Goal: Task Accomplishment & Management: Use online tool/utility

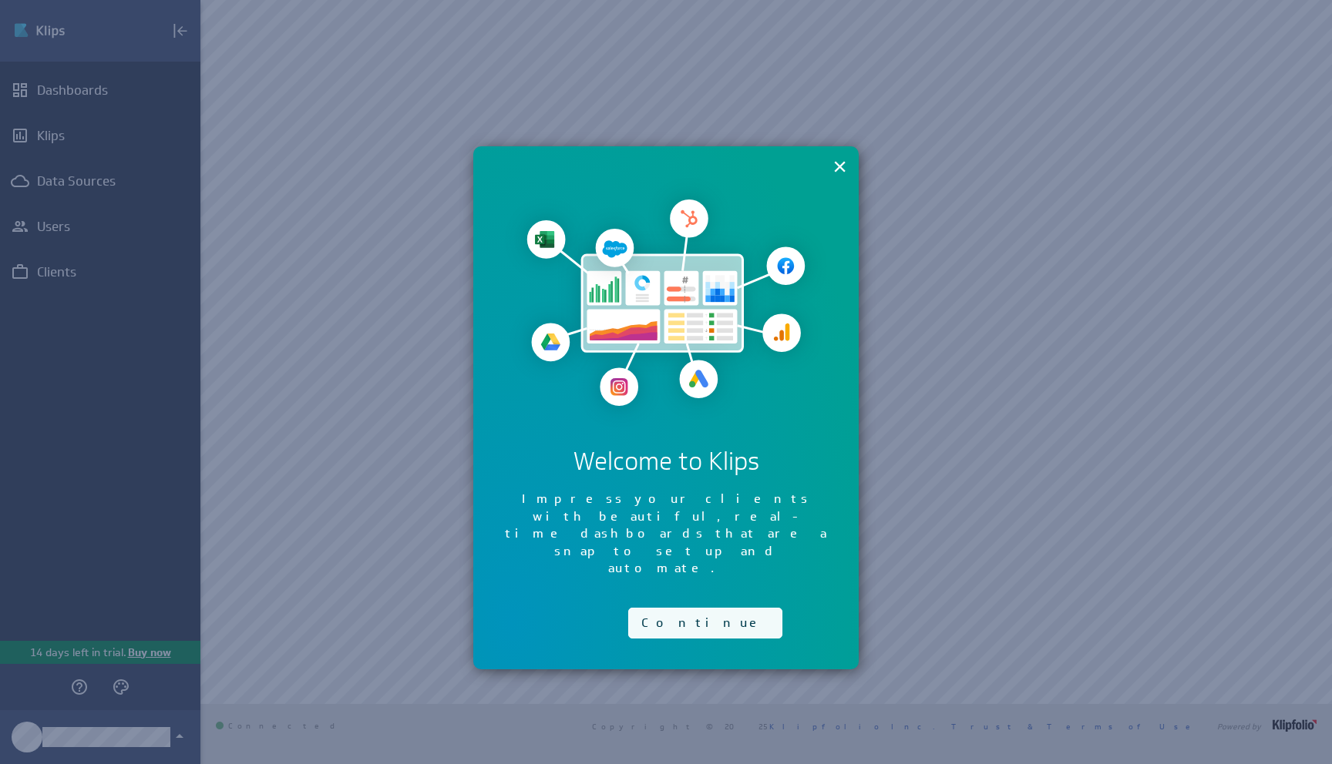
click at [653, 608] on button "Continue" at bounding box center [705, 623] width 154 height 31
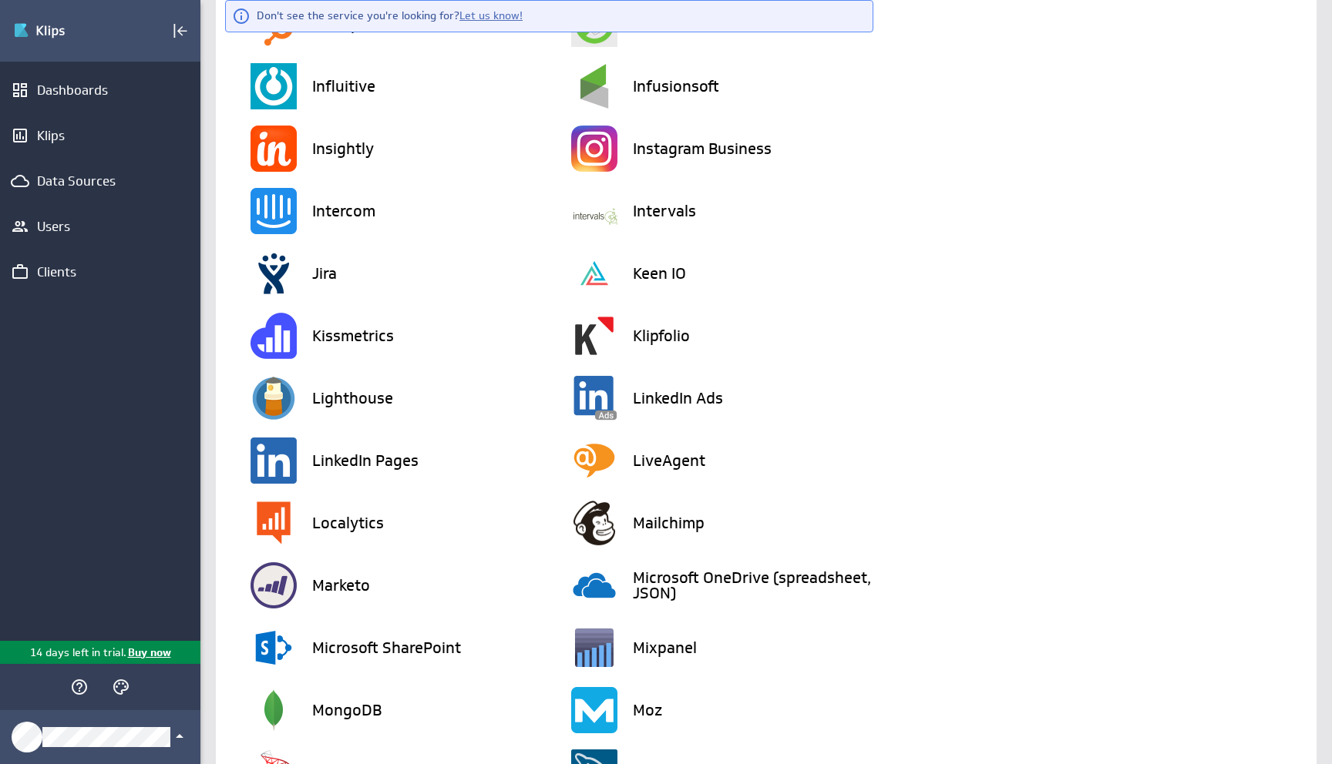
scroll to position [1826, 0]
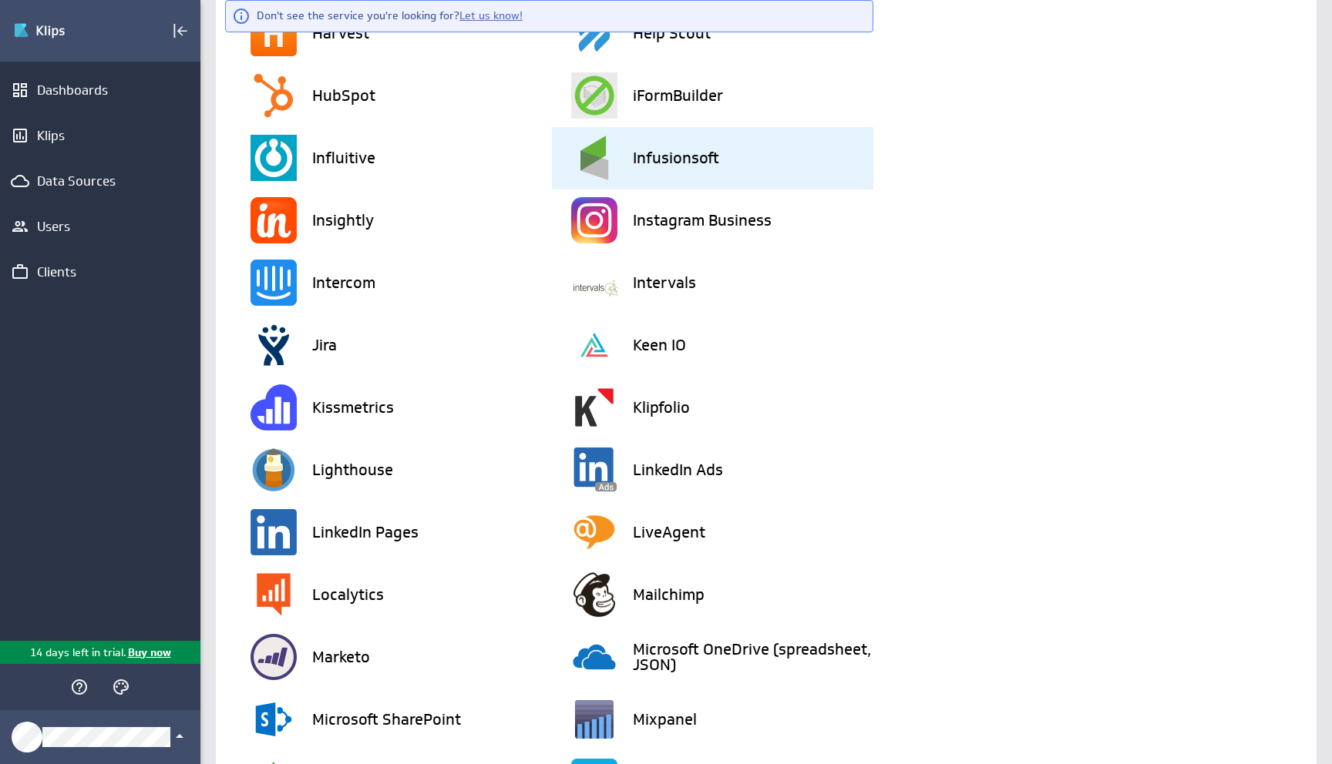
type input "c"
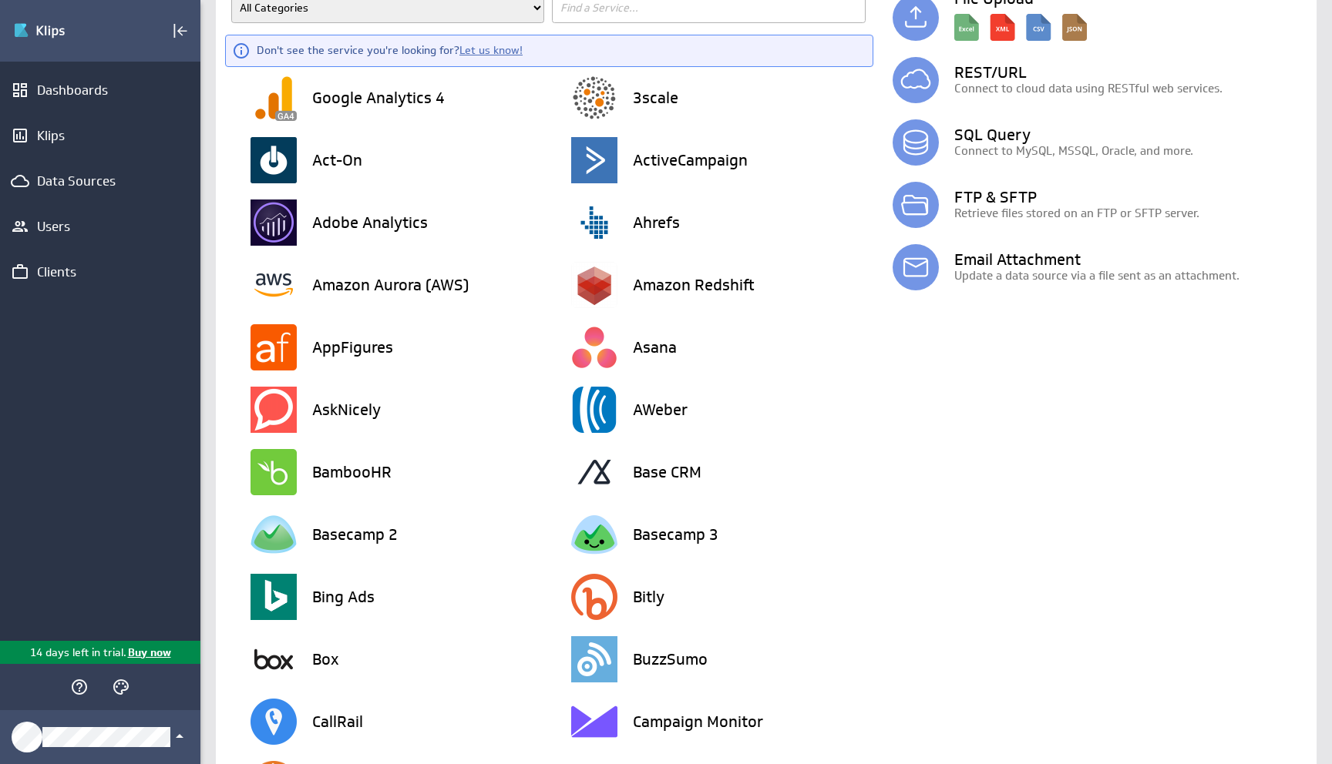
type input "x"
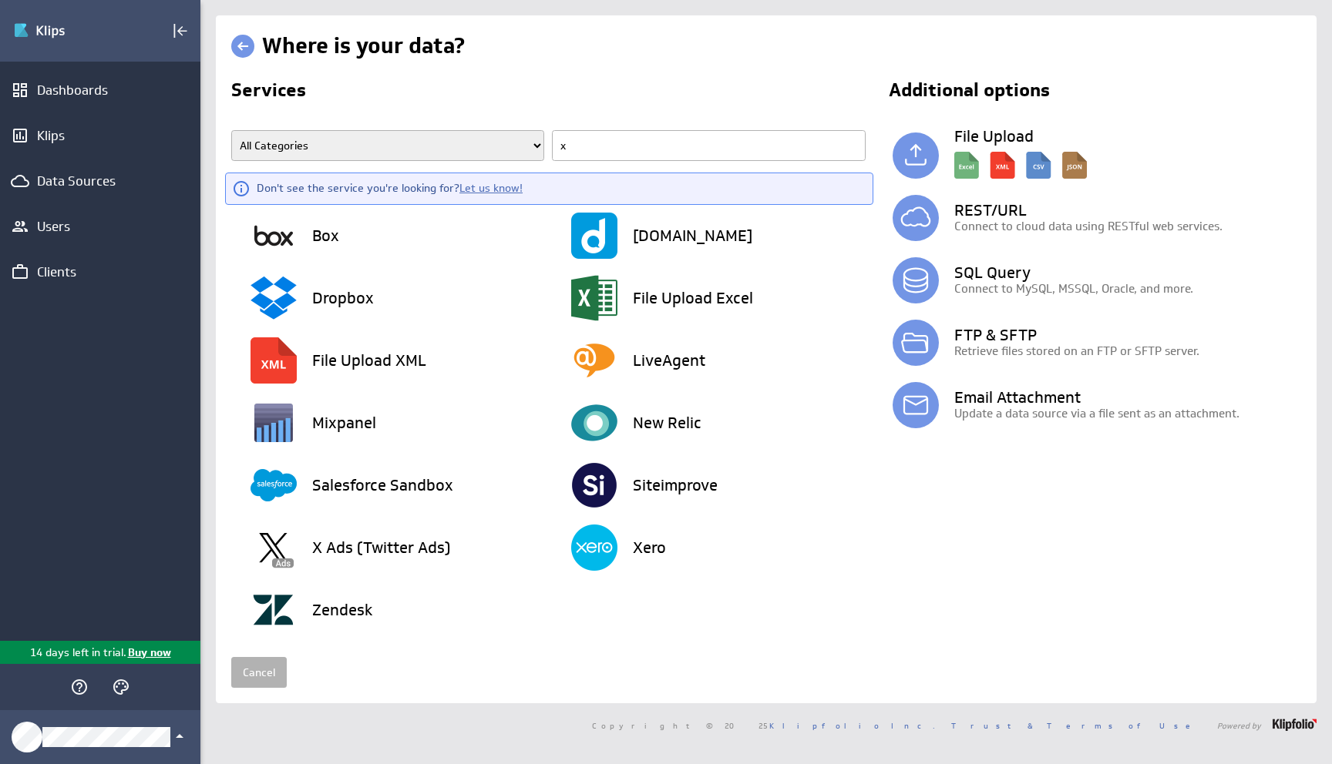
scroll to position [0, 0]
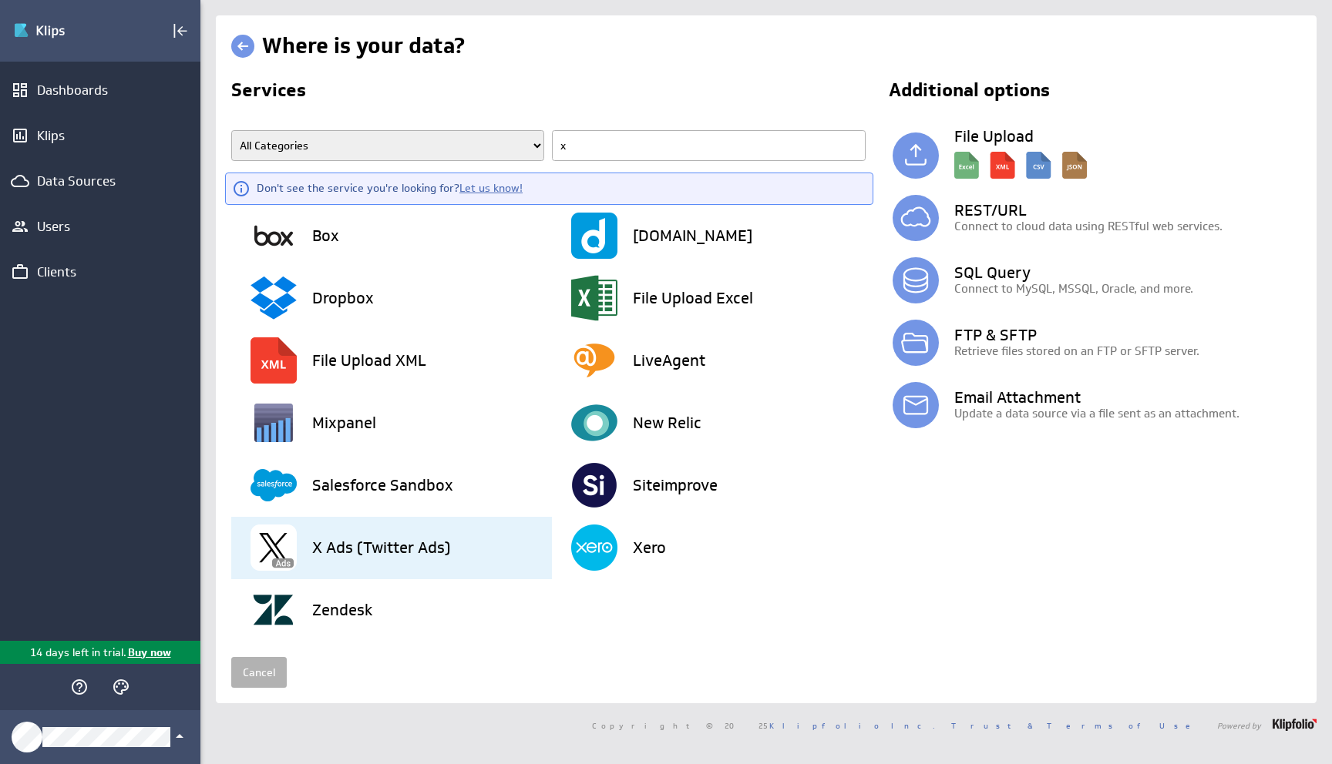
click at [378, 543] on h3 "X Ads (Twitter Ads)" at bounding box center [381, 547] width 138 height 15
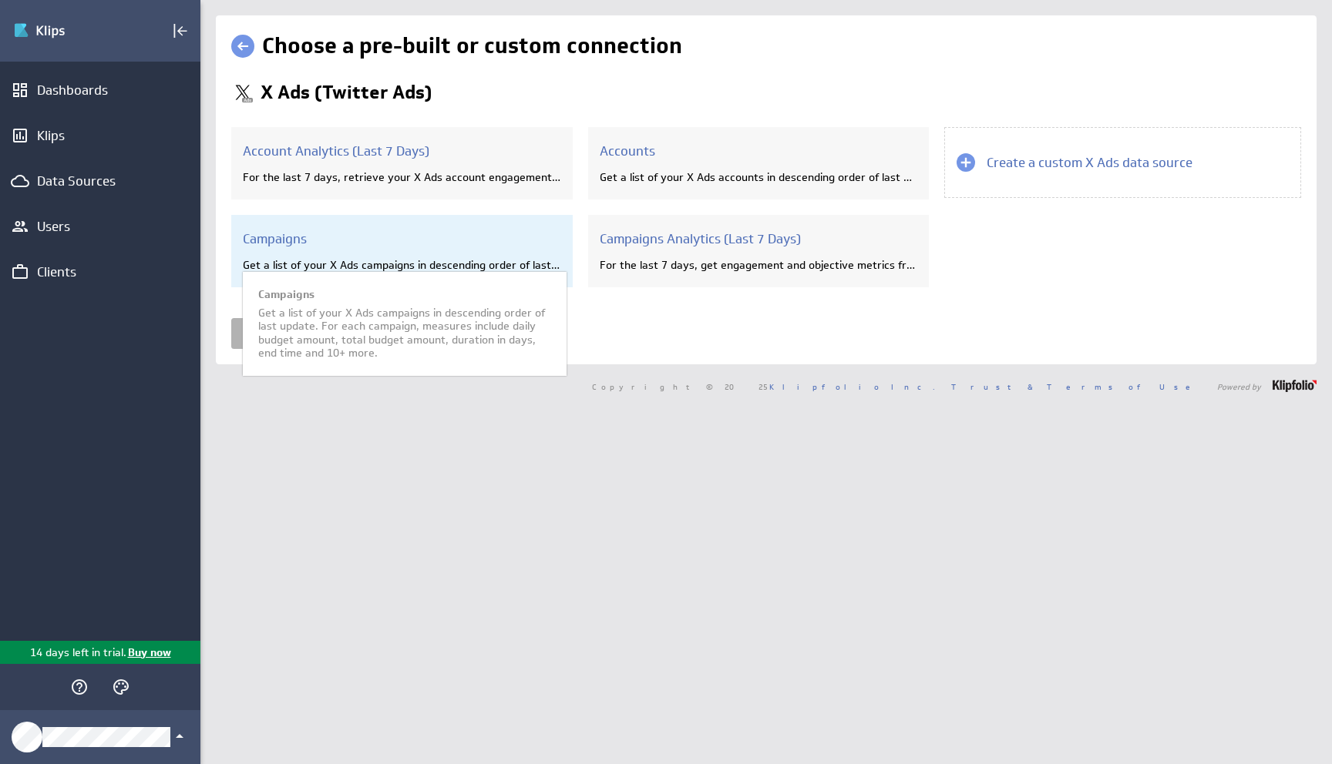
click at [429, 256] on div "Campaigns Get a list of your X Ads campaigns in descending order of last update…" at bounding box center [401, 251] width 341 height 72
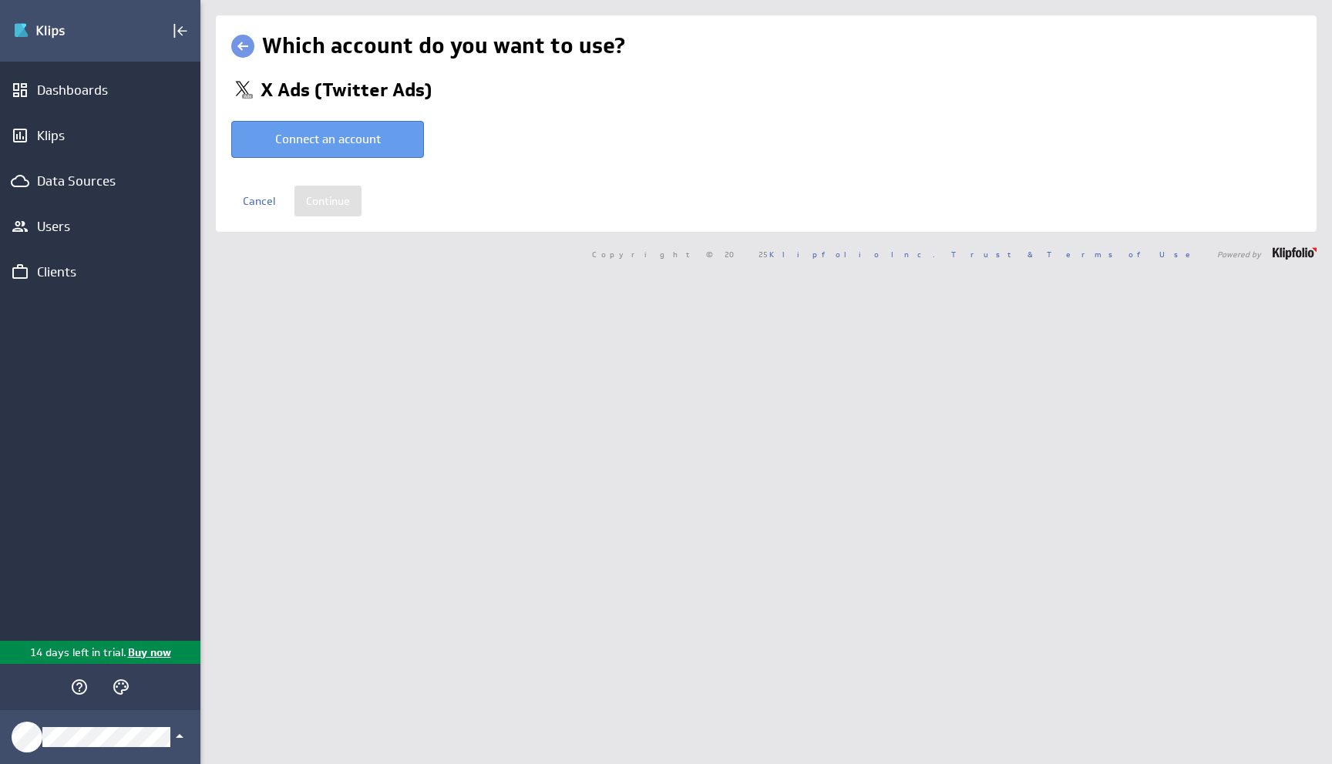
click at [338, 142] on button "Connect an account" at bounding box center [327, 139] width 193 height 37
type input "Rhett @ X created Sep 28, 2025 at 2:16 PM EDT"
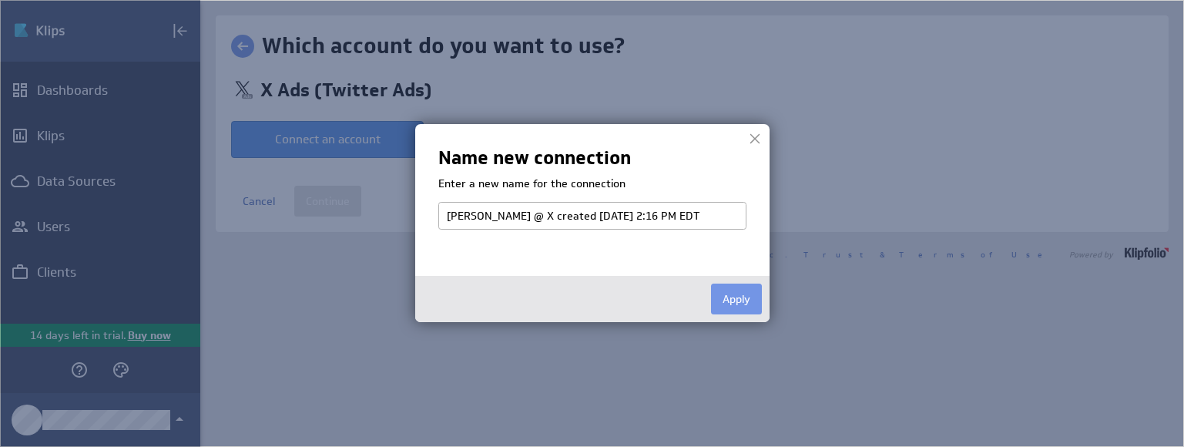
click at [508, 221] on input "Rhett @ X created Sep 28, 2025 at 2:16 PM EDT" at bounding box center [593, 216] width 308 height 28
drag, startPoint x: 703, startPoint y: 216, endPoint x: 402, endPoint y: 214, distance: 301.3
click at [402, 214] on body "(no message) Edit Dashboards Klips Data Sources Users Clients 14 days left in t…" at bounding box center [592, 223] width 1184 height 447
type input "TONX"
click at [748, 303] on button "Apply" at bounding box center [736, 299] width 51 height 31
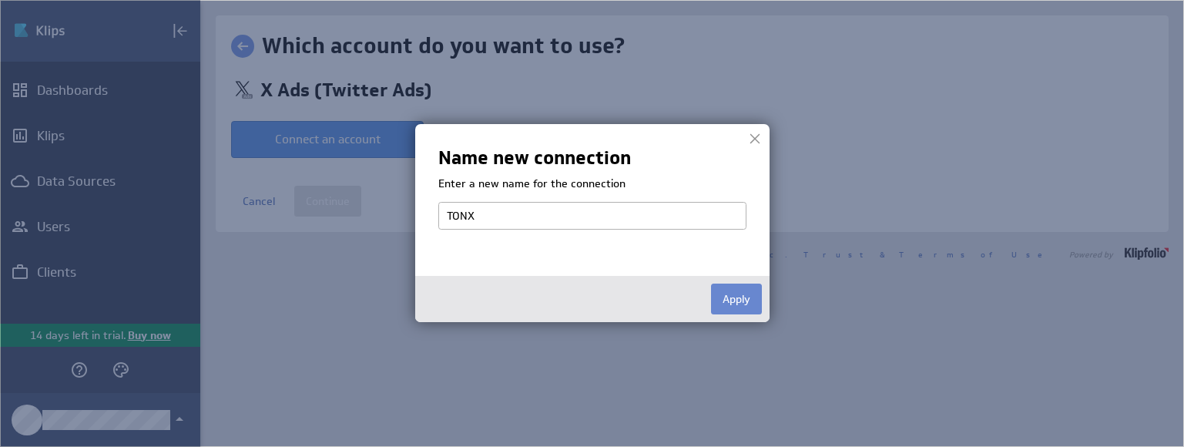
select select "d86b7aa343a42c903e28ce6d4bf5319f"
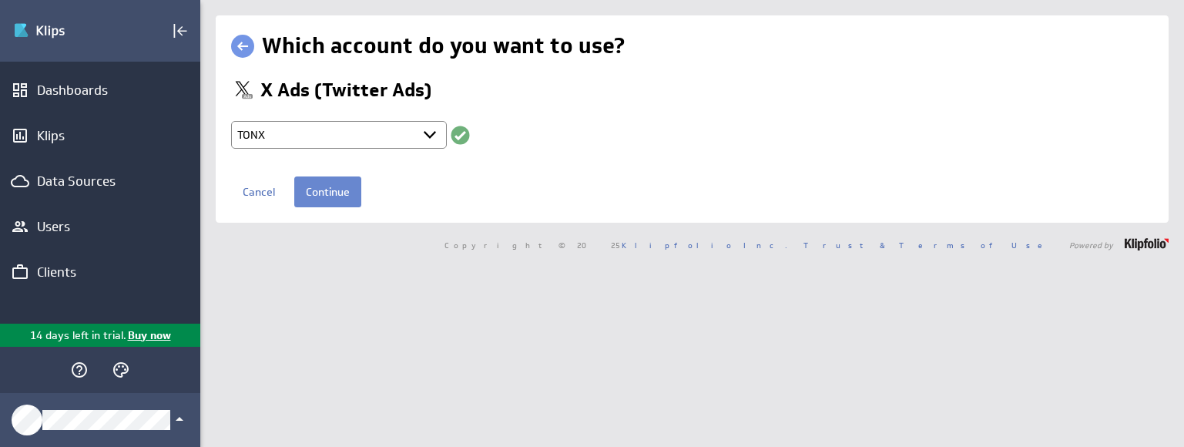
click at [323, 200] on input "Continue" at bounding box center [327, 191] width 67 height 31
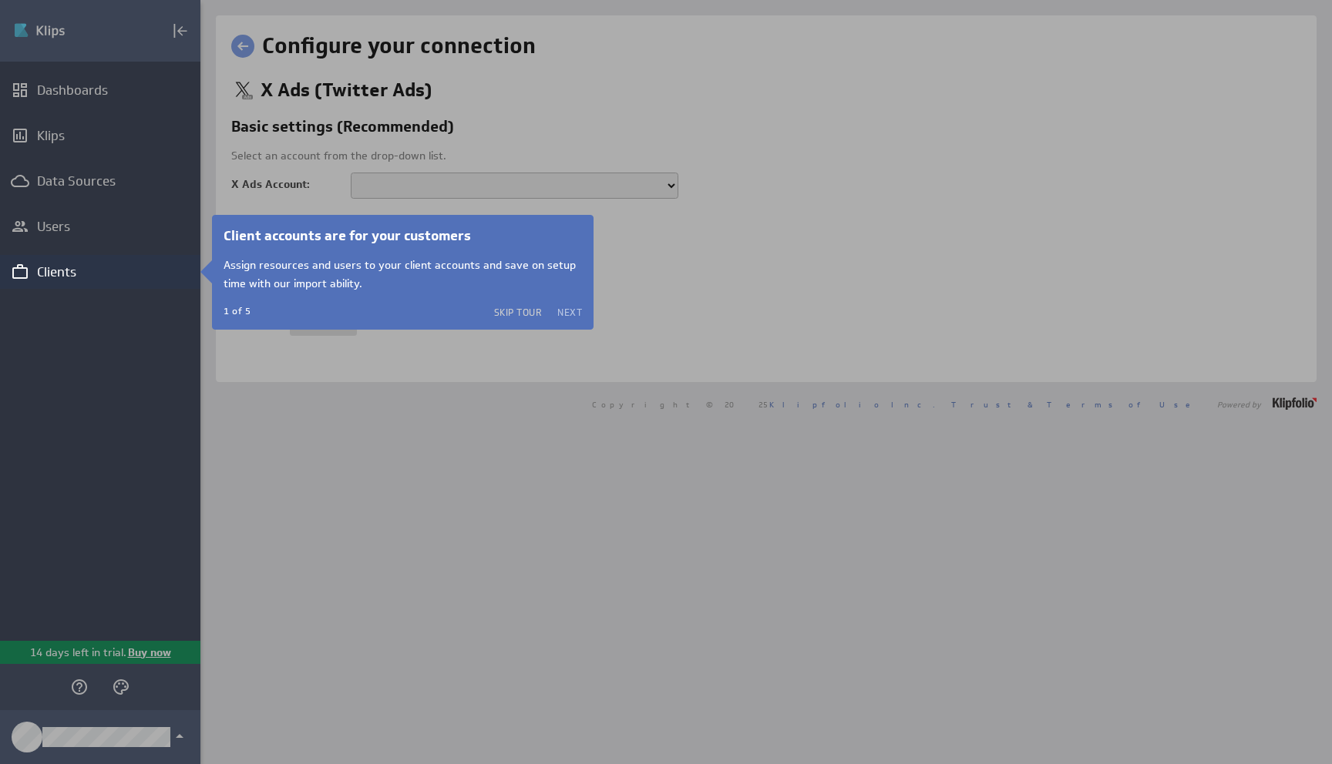
click at [563, 313] on button "Next" at bounding box center [569, 312] width 25 height 12
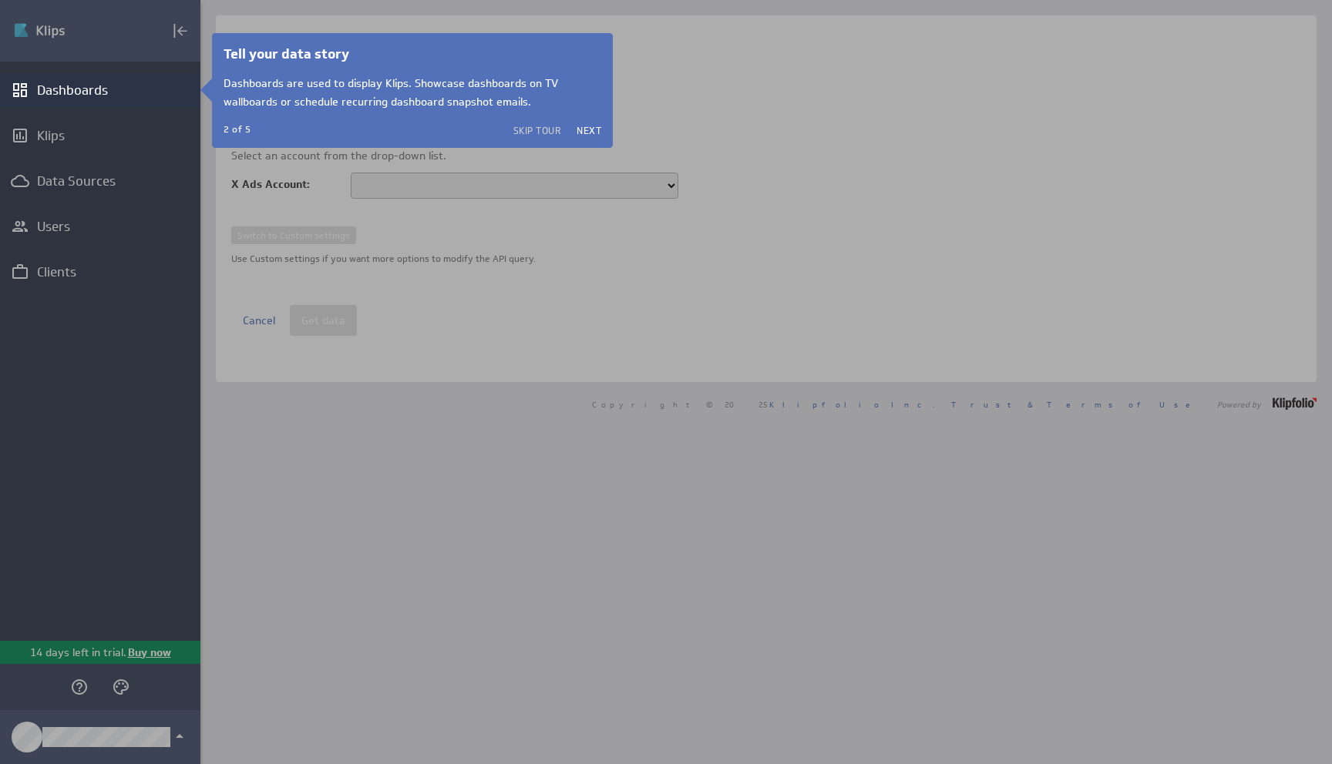
click at [583, 138] on div "Tell your data story Dashboards are used to display Klips. Showcase dashboards …" at bounding box center [412, 90] width 401 height 115
click at [586, 136] on div "Tell your data story Dashboards are used to display Klips. Showcase dashboards …" at bounding box center [412, 90] width 401 height 115
click at [586, 134] on button "Next" at bounding box center [588, 130] width 25 height 12
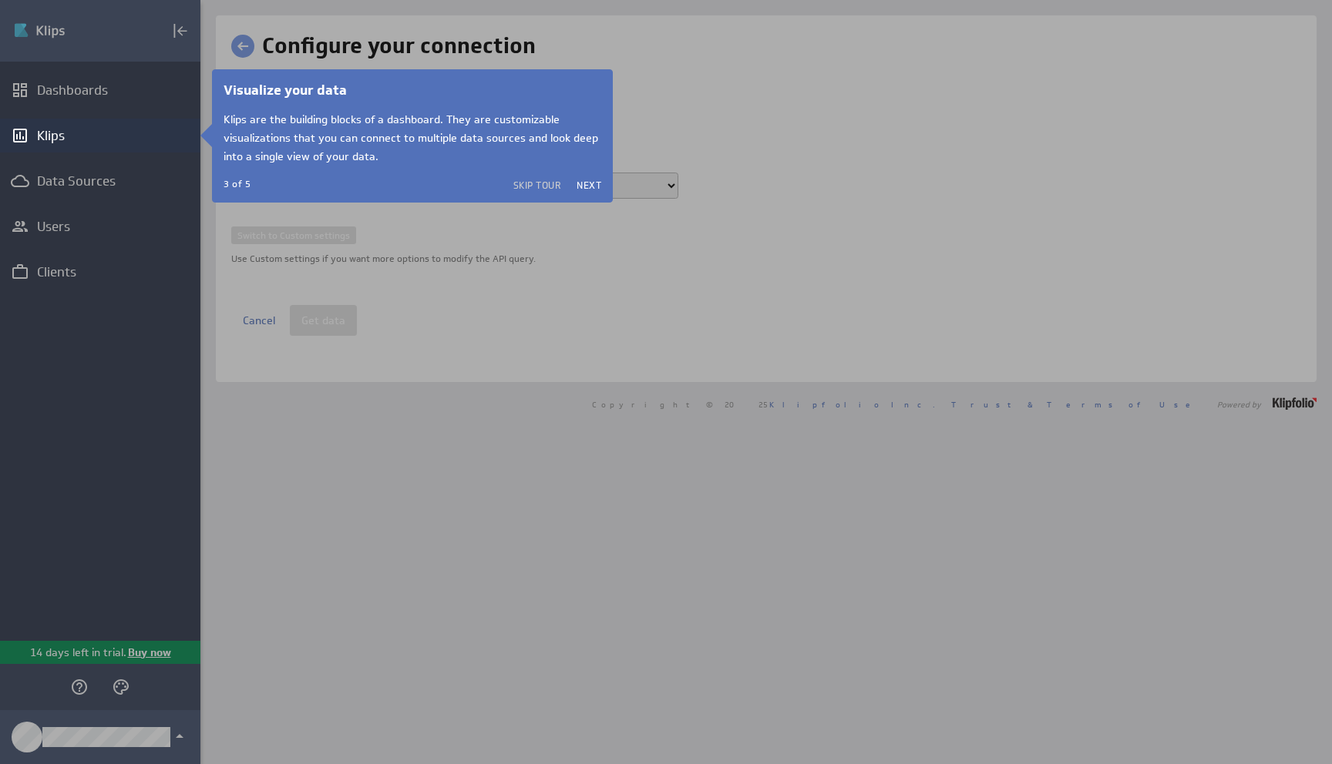
click at [528, 177] on div "Visualize your data Klips are the building blocks of a dashboard. They are cust…" at bounding box center [412, 136] width 378 height 110
click at [583, 185] on button "Next" at bounding box center [588, 185] width 25 height 12
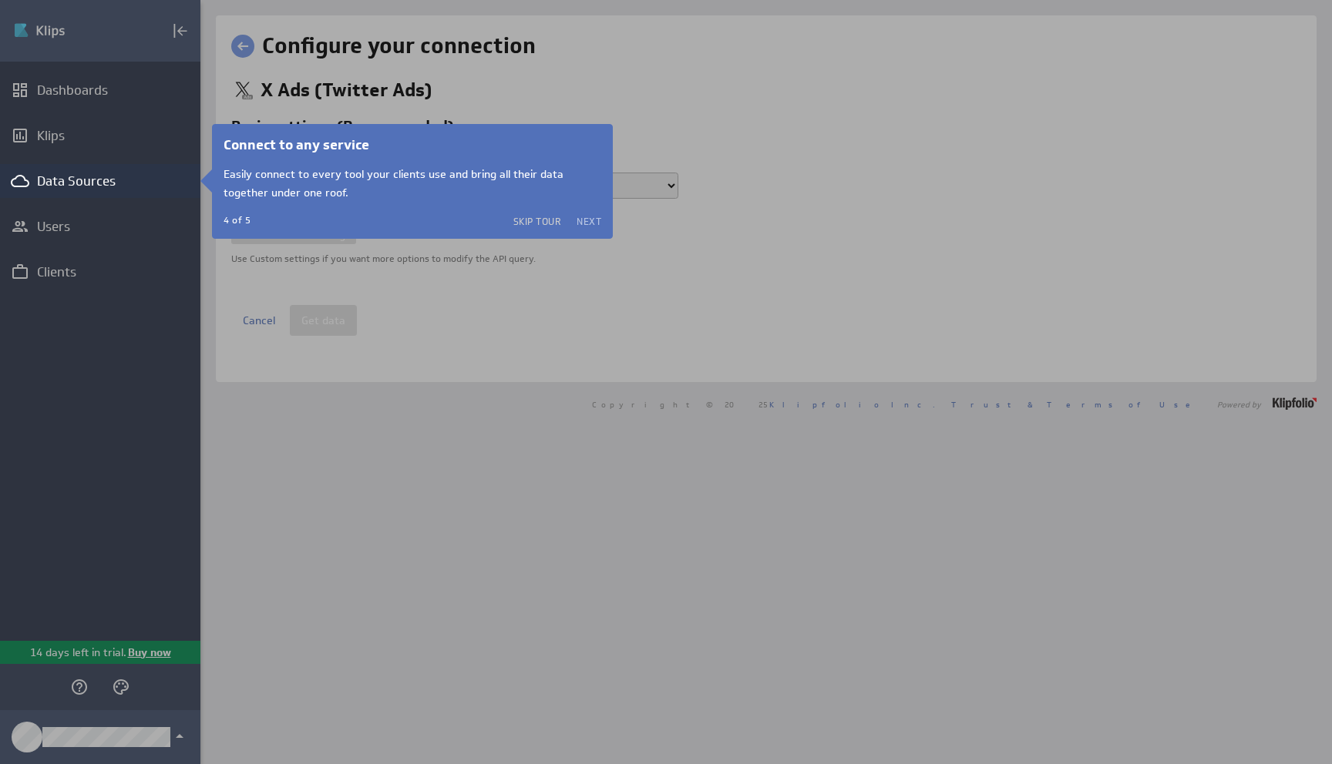
click at [593, 223] on button "Next" at bounding box center [588, 221] width 25 height 12
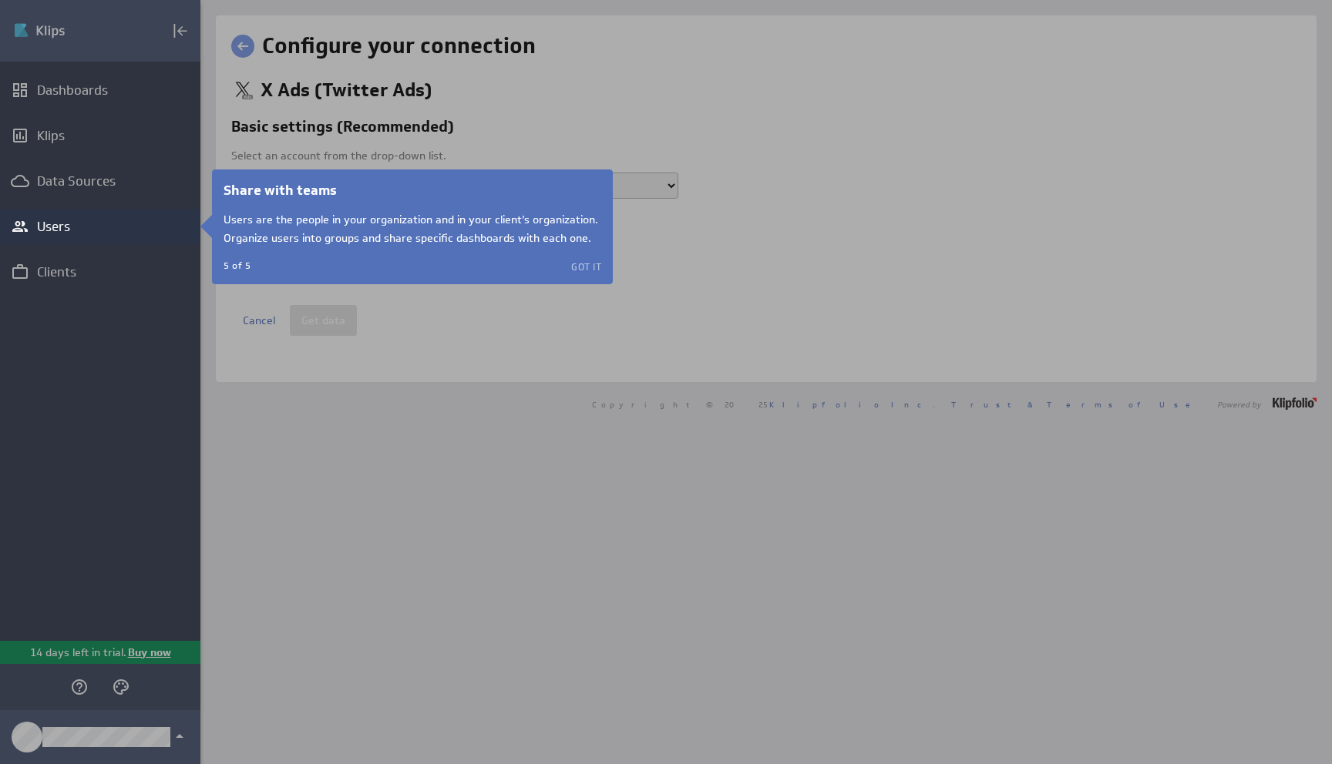
click at [589, 261] on button "Got it" at bounding box center [586, 266] width 30 height 12
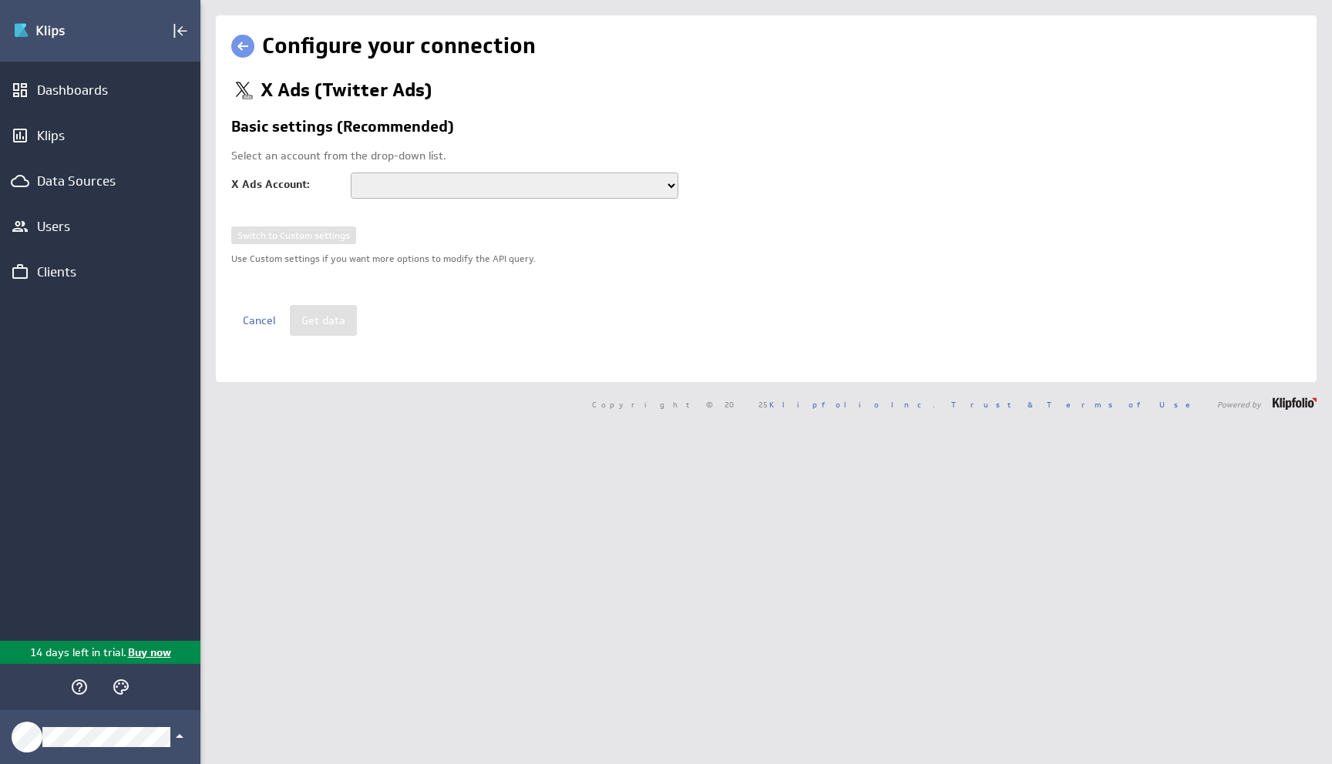
click at [519, 202] on div "StoryTrading Rhett" at bounding box center [505, 194] width 308 height 42
click at [501, 188] on select "StoryTrading Rhett" at bounding box center [515, 186] width 328 height 26
select select "18ce54kns25"
click at [351, 173] on select "StoryTrading Rhett" at bounding box center [515, 186] width 328 height 26
click at [329, 314] on button "Get data" at bounding box center [323, 320] width 67 height 31
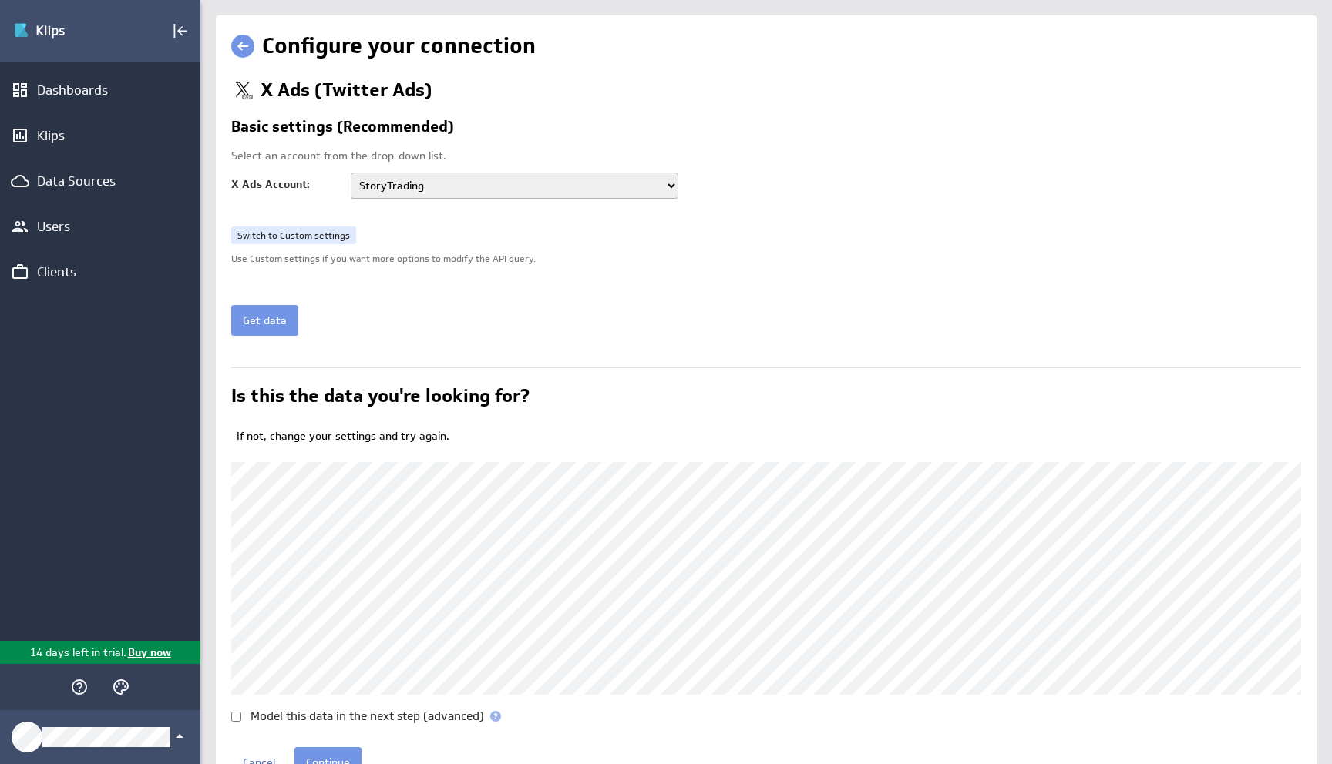
scroll to position [72, 0]
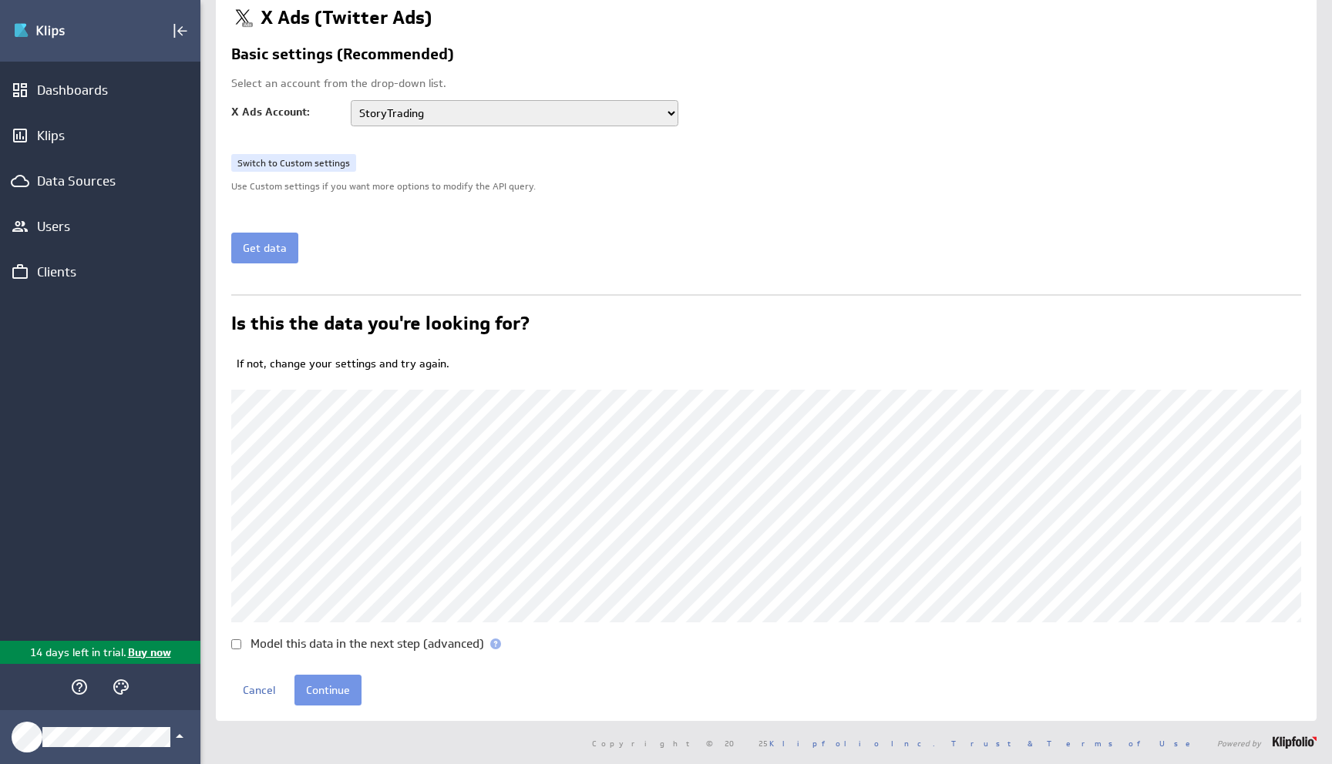
click at [238, 446] on input "Model this data in the next step (advanced)" at bounding box center [236, 645] width 10 height 10
click at [235, 446] on input "Model this data in the next step (advanced)" at bounding box center [236, 645] width 10 height 10
checkbox input "false"
click at [341, 446] on input "Continue" at bounding box center [327, 690] width 67 height 31
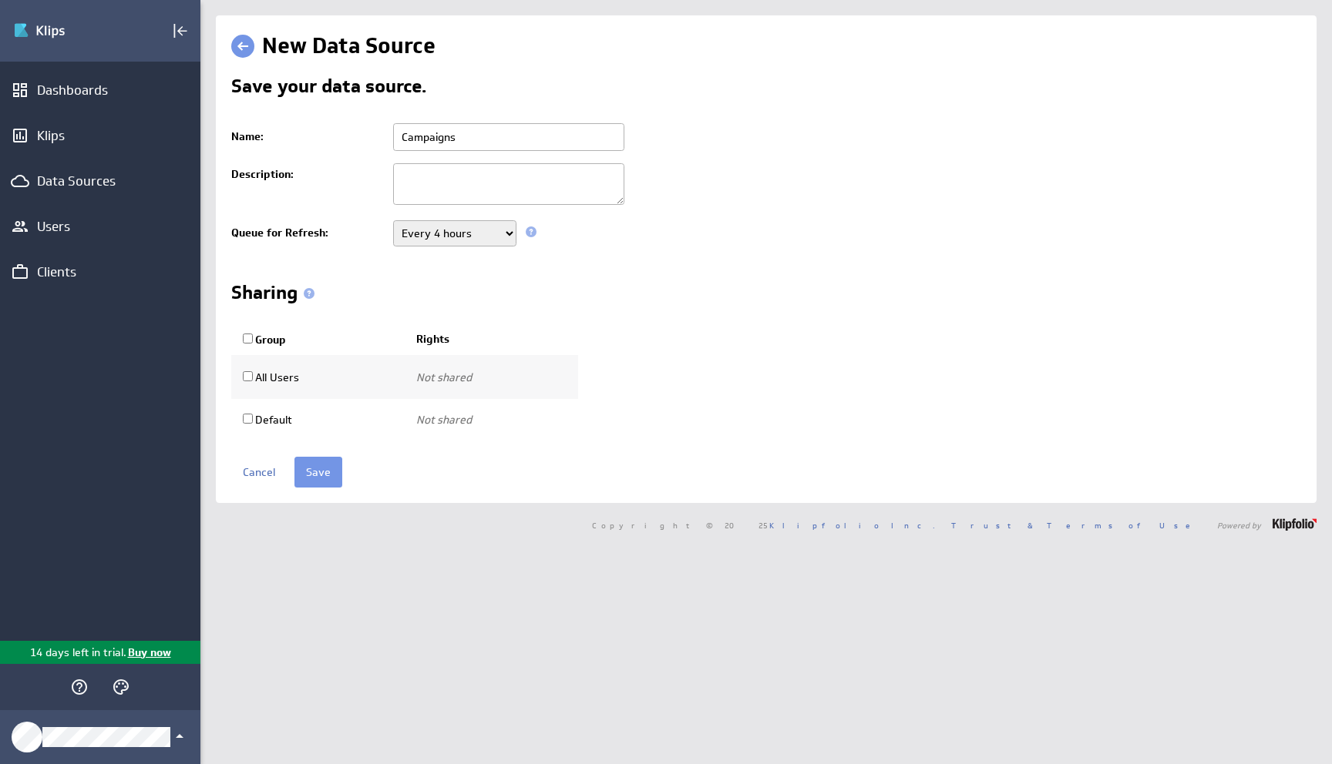
click at [438, 236] on select "Never Every minute Every 5 minutes Every 15 minutes Every 30 minutes Every hour…" at bounding box center [454, 233] width 123 height 26
select select "7200"
click at [393, 221] on select "Never Every minute Every 5 minutes Every 15 minutes Every 30 minutes Every hour…" at bounding box center [454, 233] width 123 height 26
drag, startPoint x: 496, startPoint y: 133, endPoint x: 335, endPoint y: 133, distance: 160.3
click at [335, 133] on tr "Name: Campaigns" at bounding box center [766, 137] width 1070 height 40
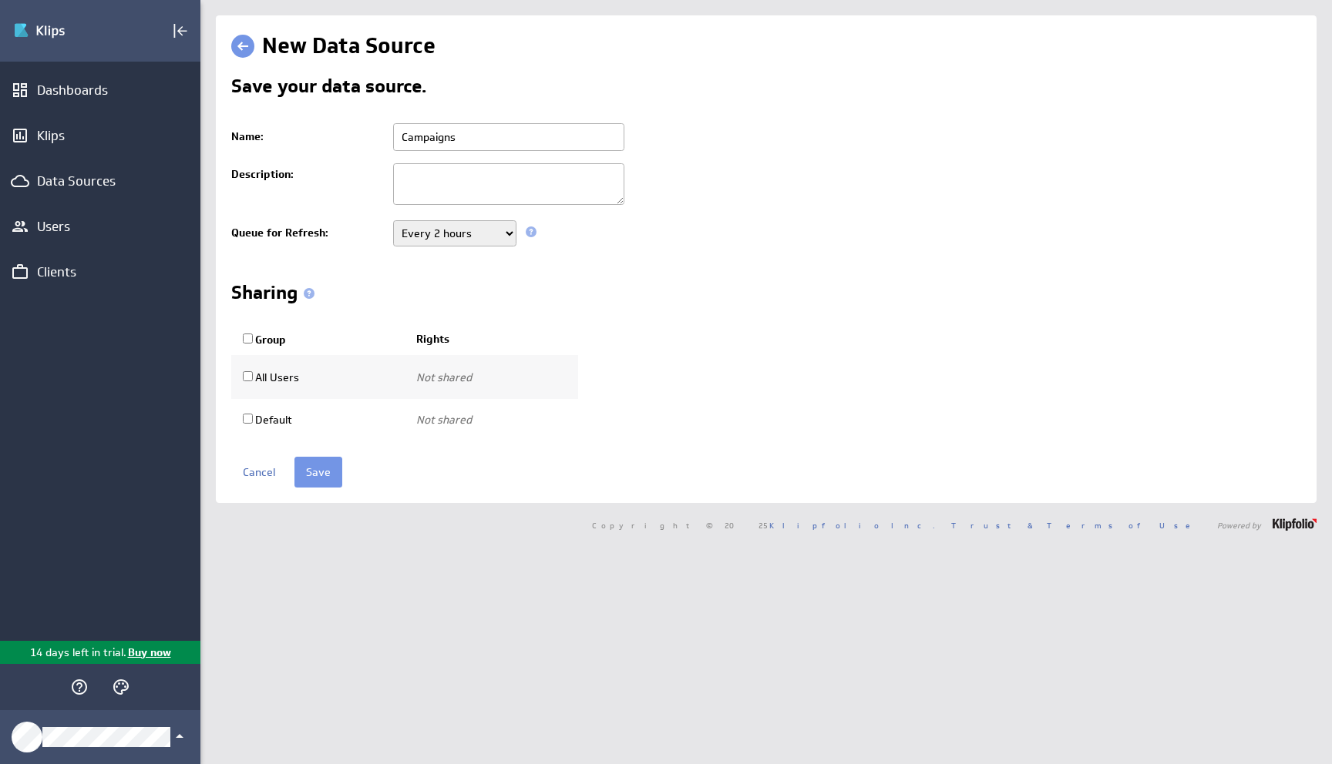
click at [498, 149] on input "Campaigns" at bounding box center [508, 137] width 231 height 28
type input "Campaigns for TONX"
click at [244, 381] on input "All Users" at bounding box center [248, 376] width 10 height 10
checkbox input "true"
select select "46de87261442ace6f21cb7afa788ce71:use"
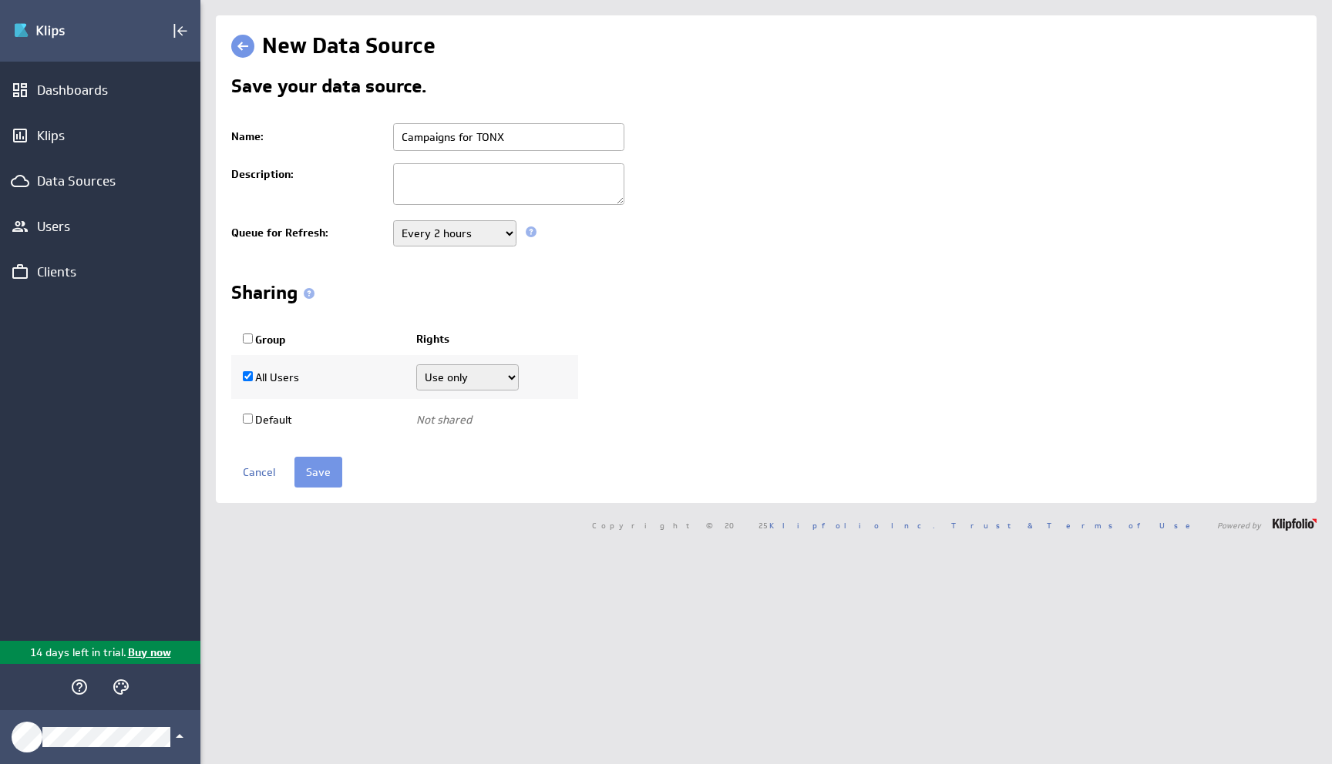
click at [427, 381] on select "Use only Use and edit Do not share" at bounding box center [467, 378] width 102 height 26
click at [327, 470] on input "Save" at bounding box center [318, 472] width 48 height 31
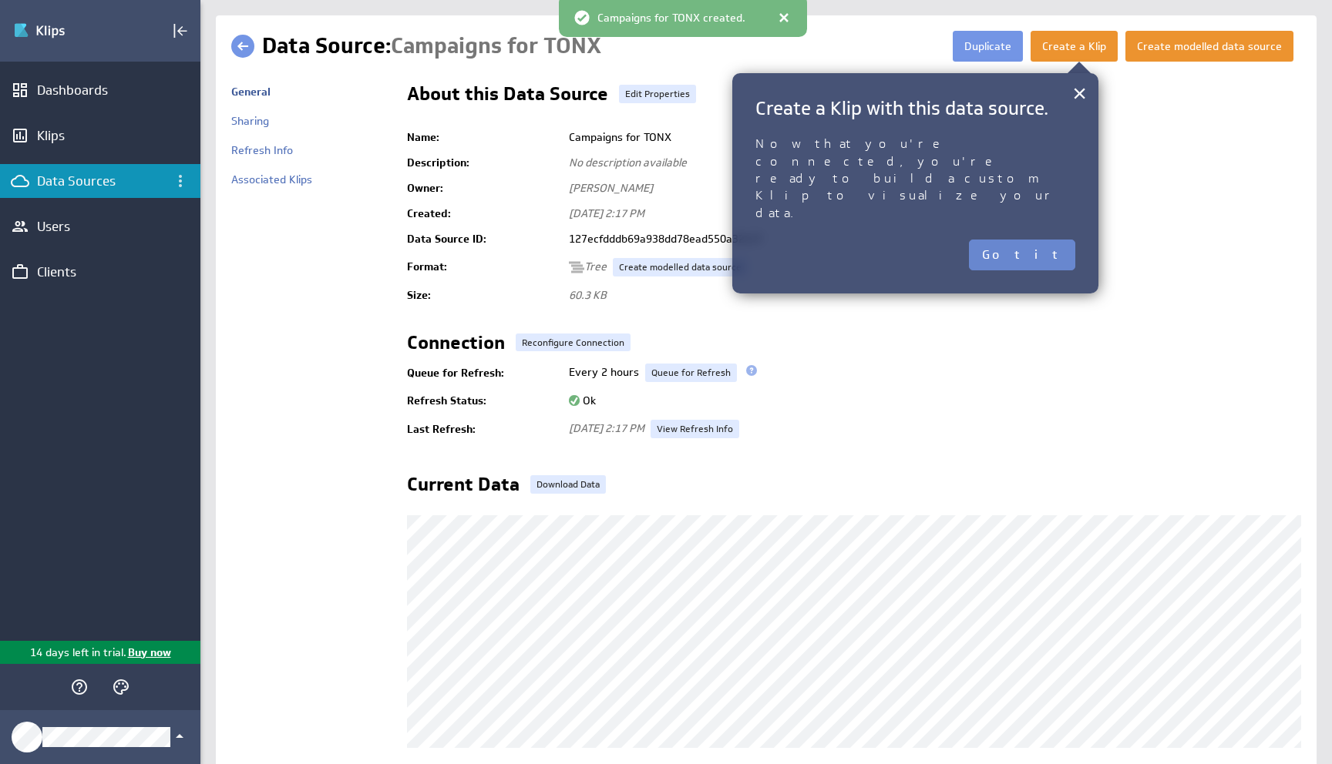
click at [1053, 240] on button "Got it" at bounding box center [1022, 255] width 106 height 31
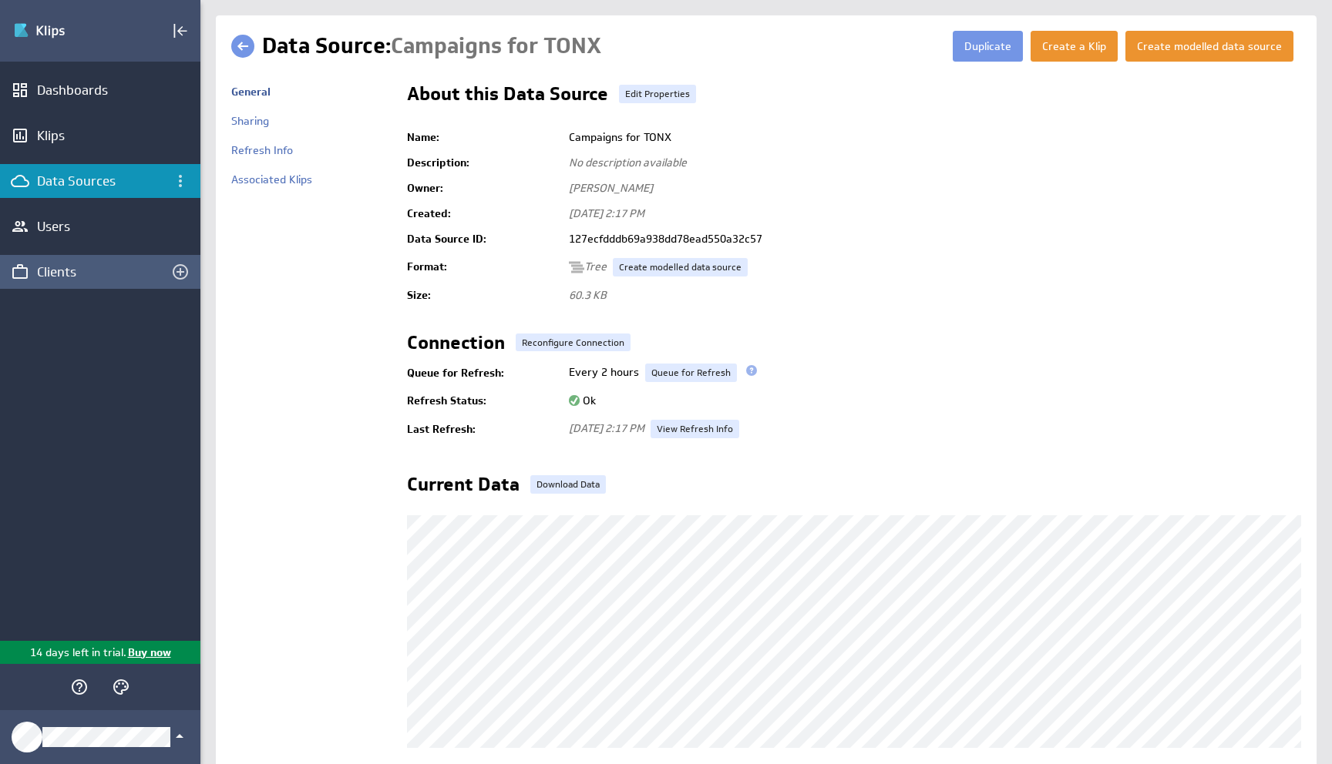
click at [78, 281] on div "Clients" at bounding box center [100, 272] width 200 height 34
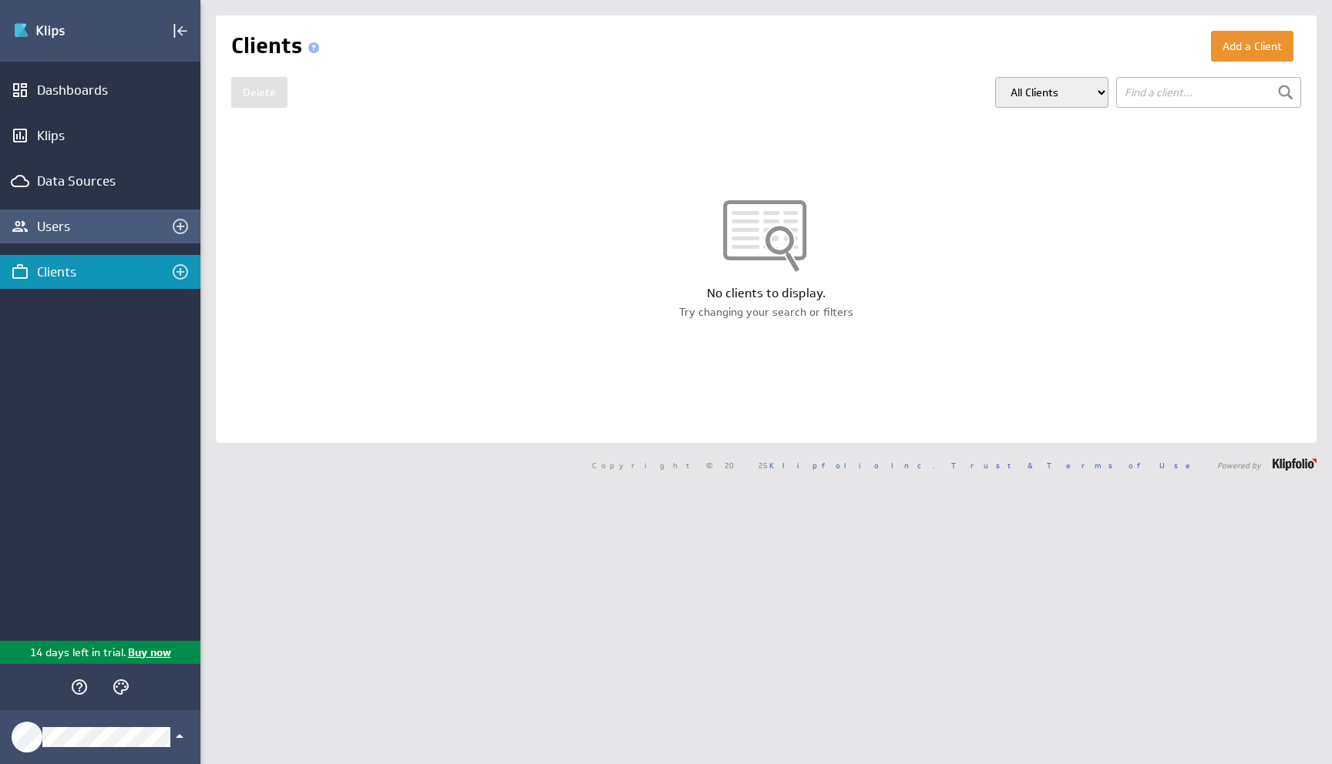
click at [65, 220] on div "Users" at bounding box center [100, 226] width 126 height 17
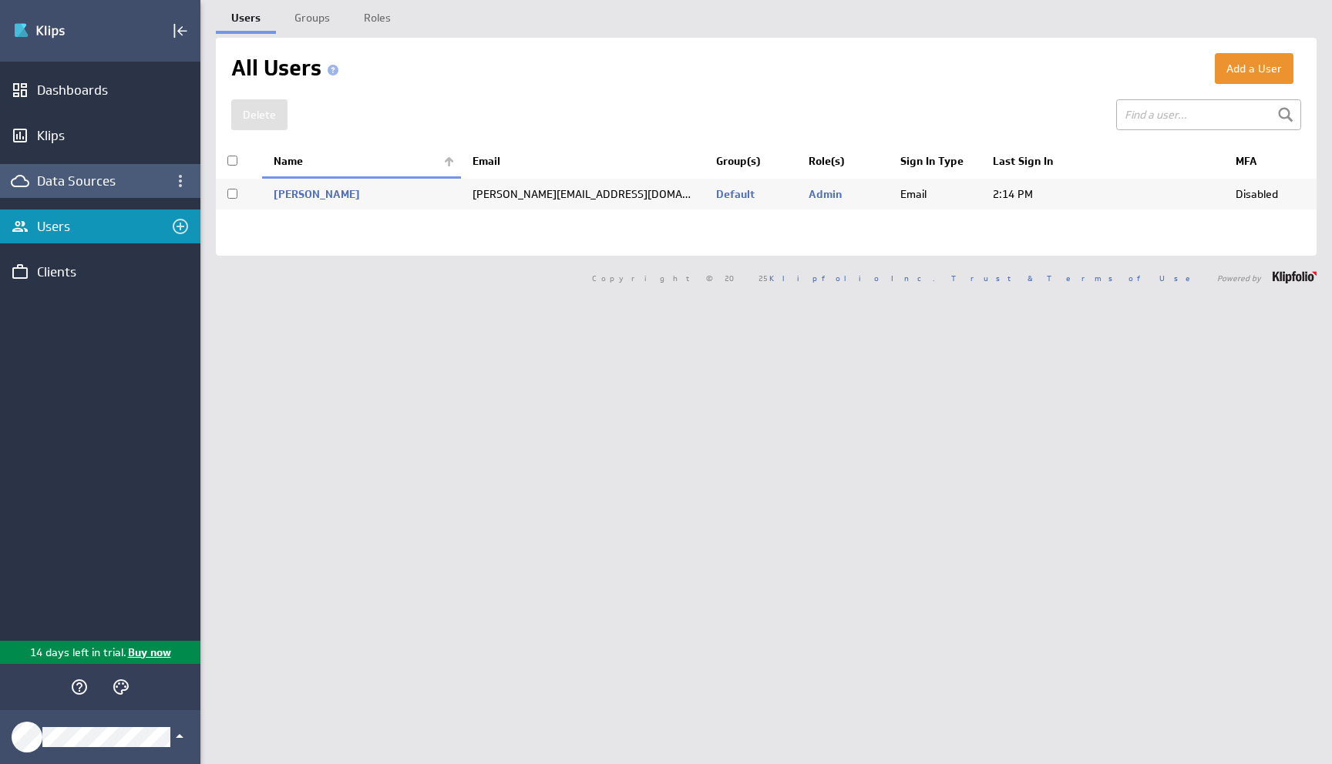
click at [98, 183] on div "Data Sources" at bounding box center [100, 181] width 126 height 17
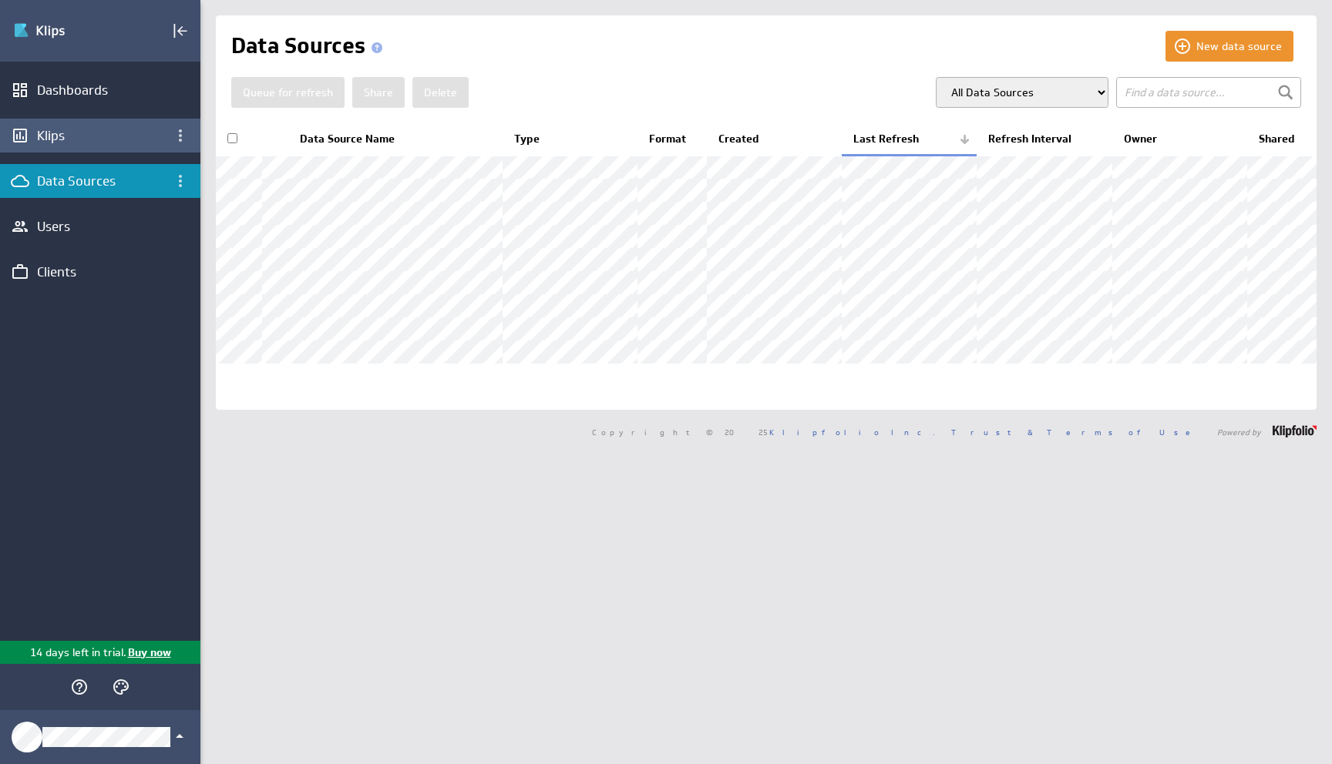
click at [96, 152] on div "Klips" at bounding box center [100, 136] width 200 height 34
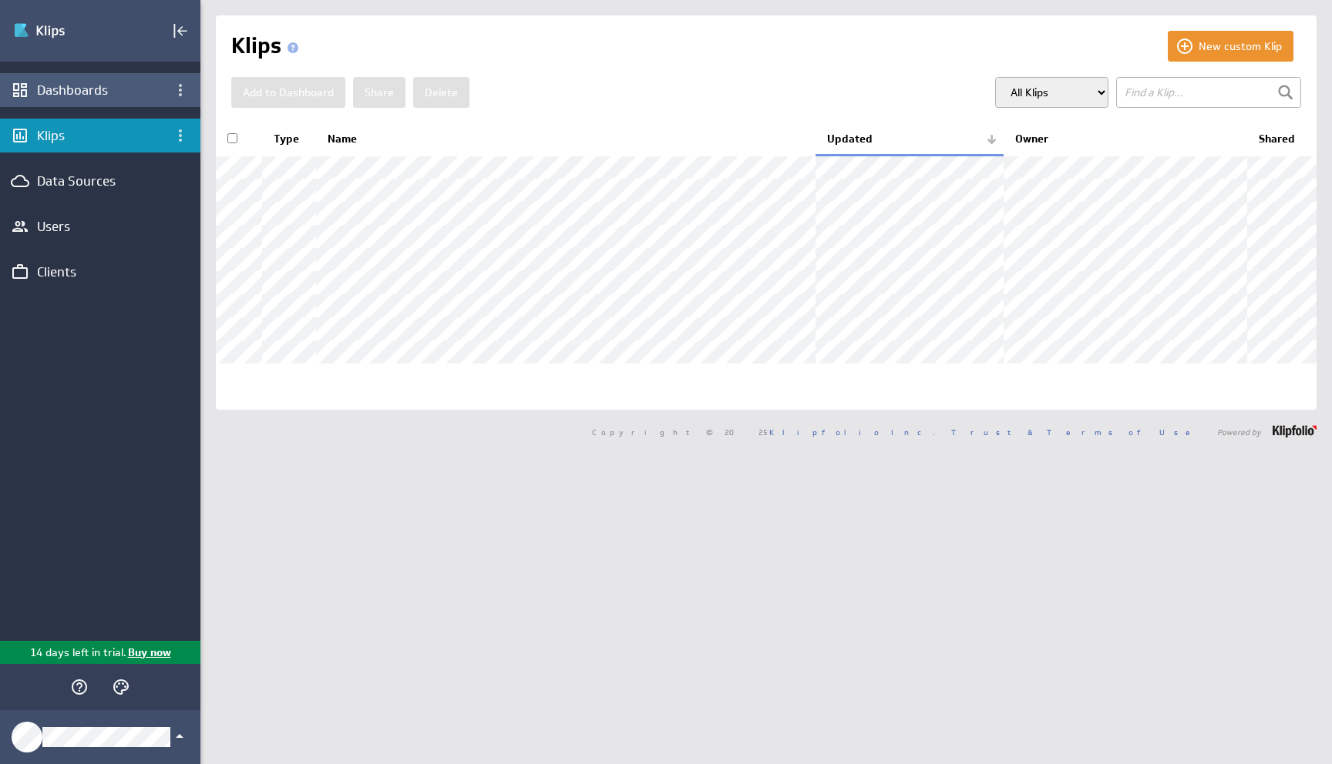
click at [79, 99] on div "Dashboards" at bounding box center [100, 90] width 200 height 34
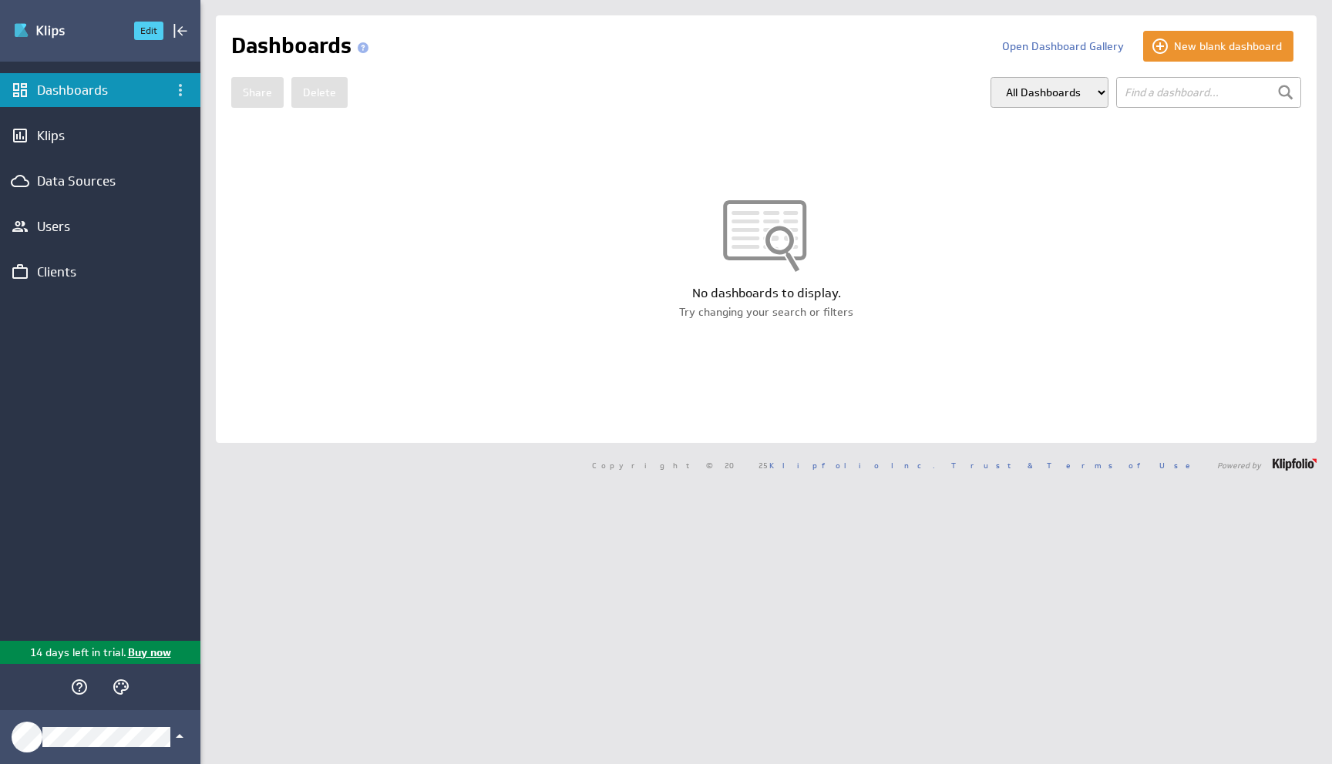
click at [69, 35] on img "Go to Dashboards" at bounding box center [67, 30] width 108 height 25
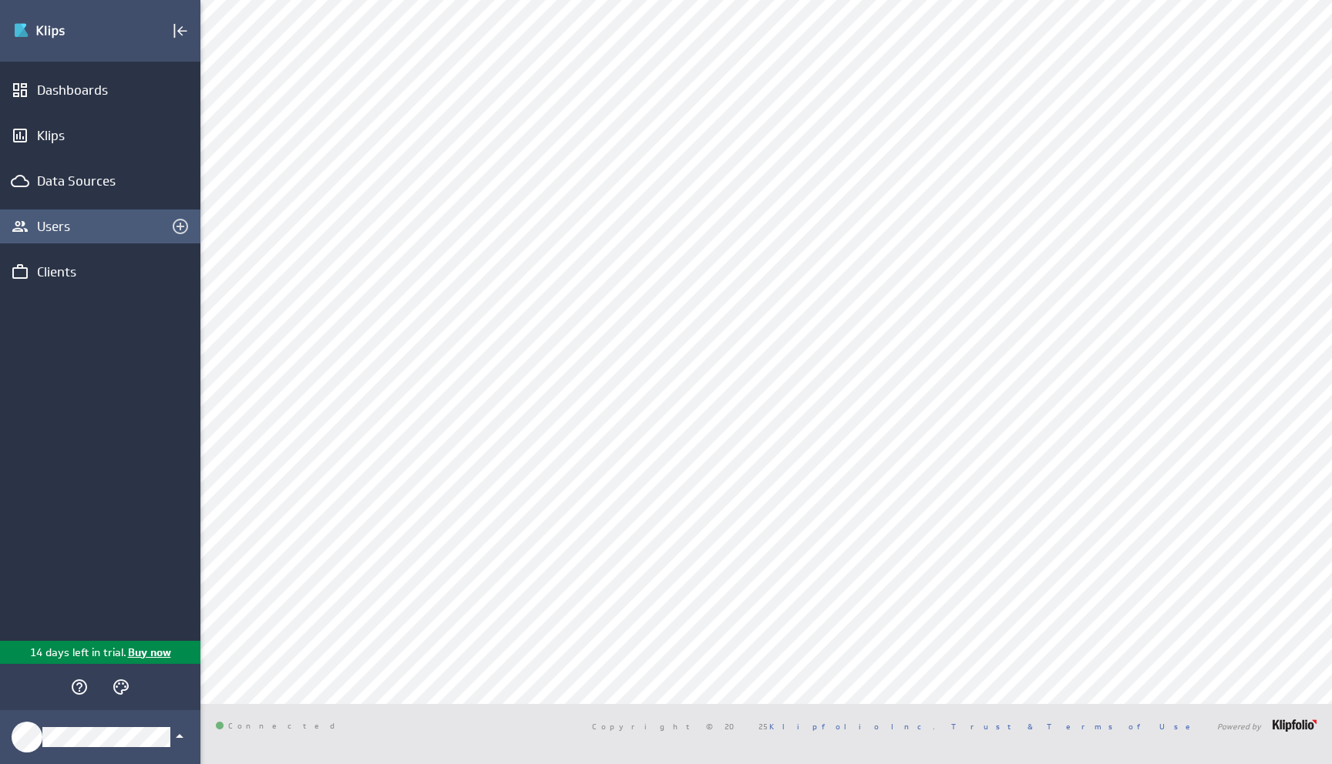
click at [62, 222] on div "Users" at bounding box center [100, 226] width 126 height 17
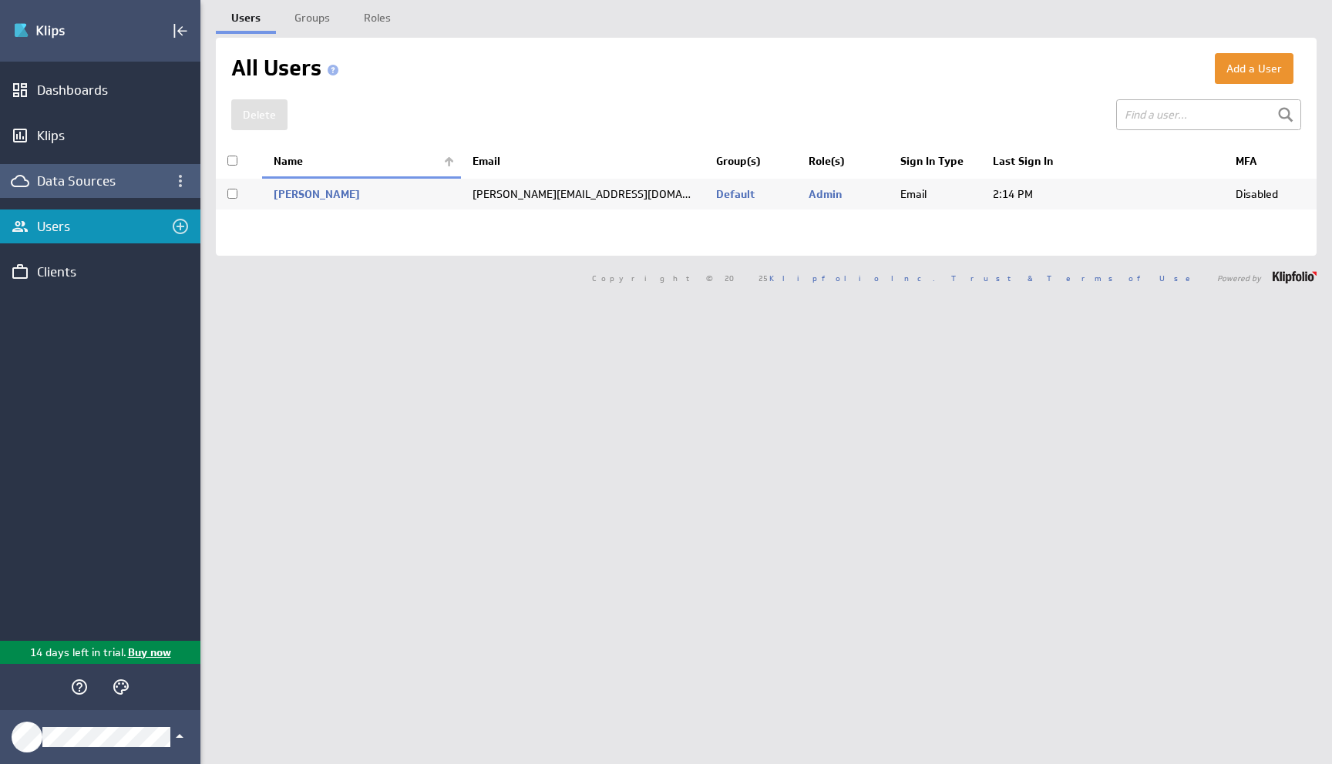
click at [51, 189] on div "Data Sources" at bounding box center [100, 181] width 126 height 17
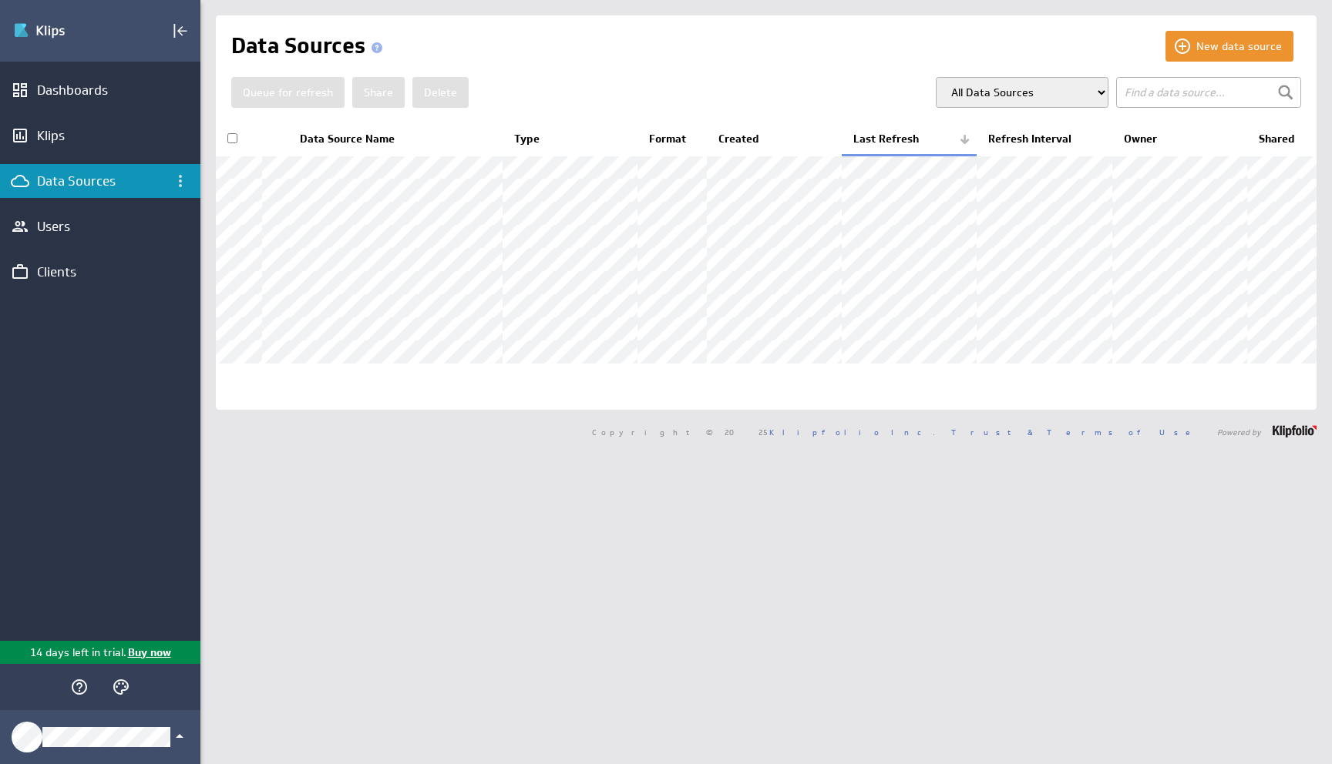
click at [44, 161] on div "Dashboards Klips Data Sources Users Clients" at bounding box center [100, 352] width 200 height 580
click at [42, 142] on div "Klips" at bounding box center [100, 135] width 126 height 17
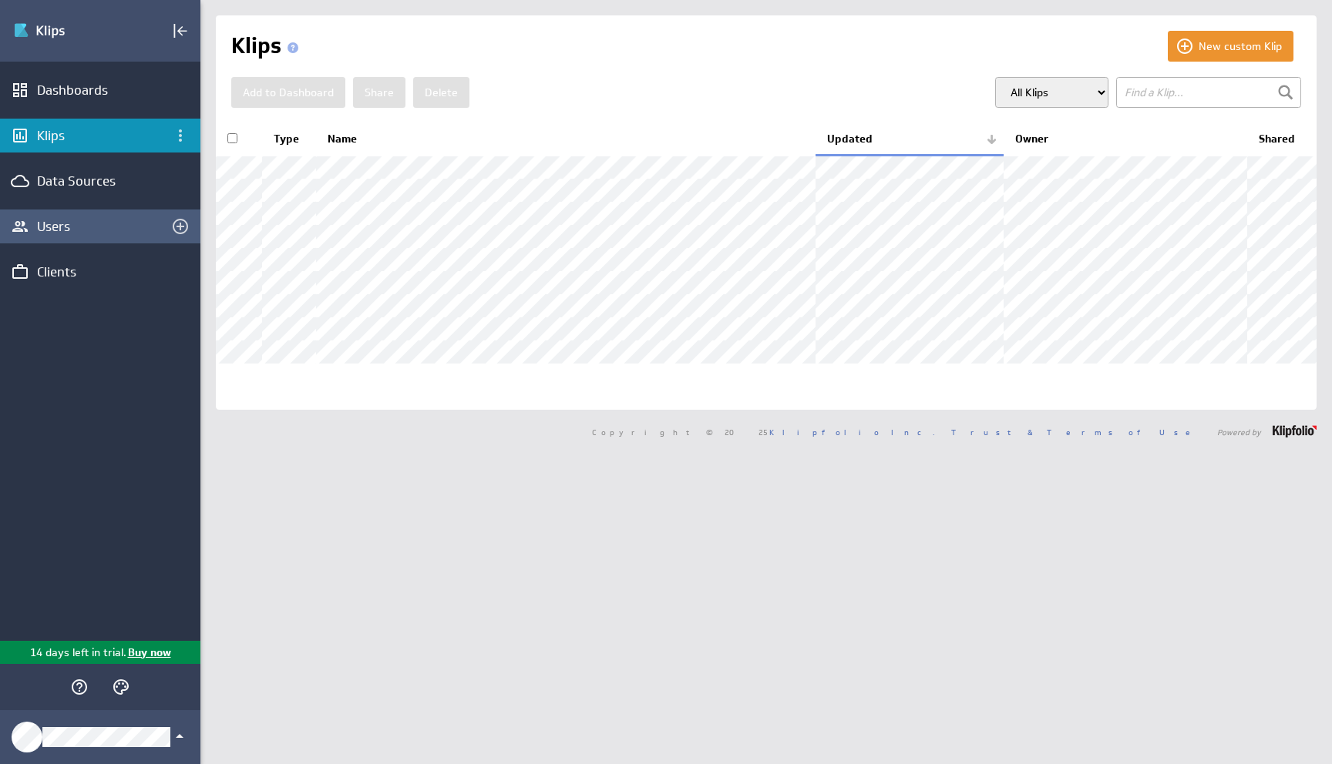
click at [50, 223] on div "Users" at bounding box center [100, 226] width 126 height 17
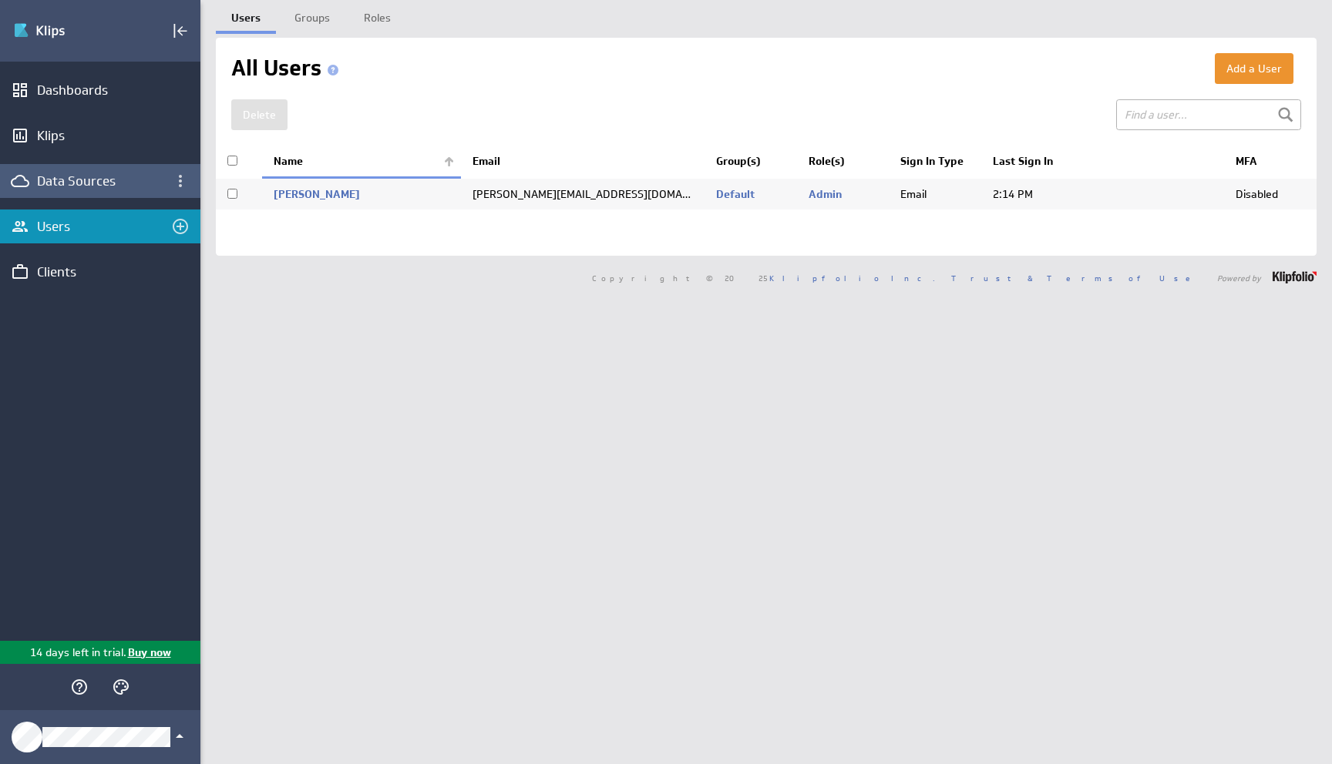
click at [44, 194] on div "Data Sources" at bounding box center [100, 181] width 200 height 34
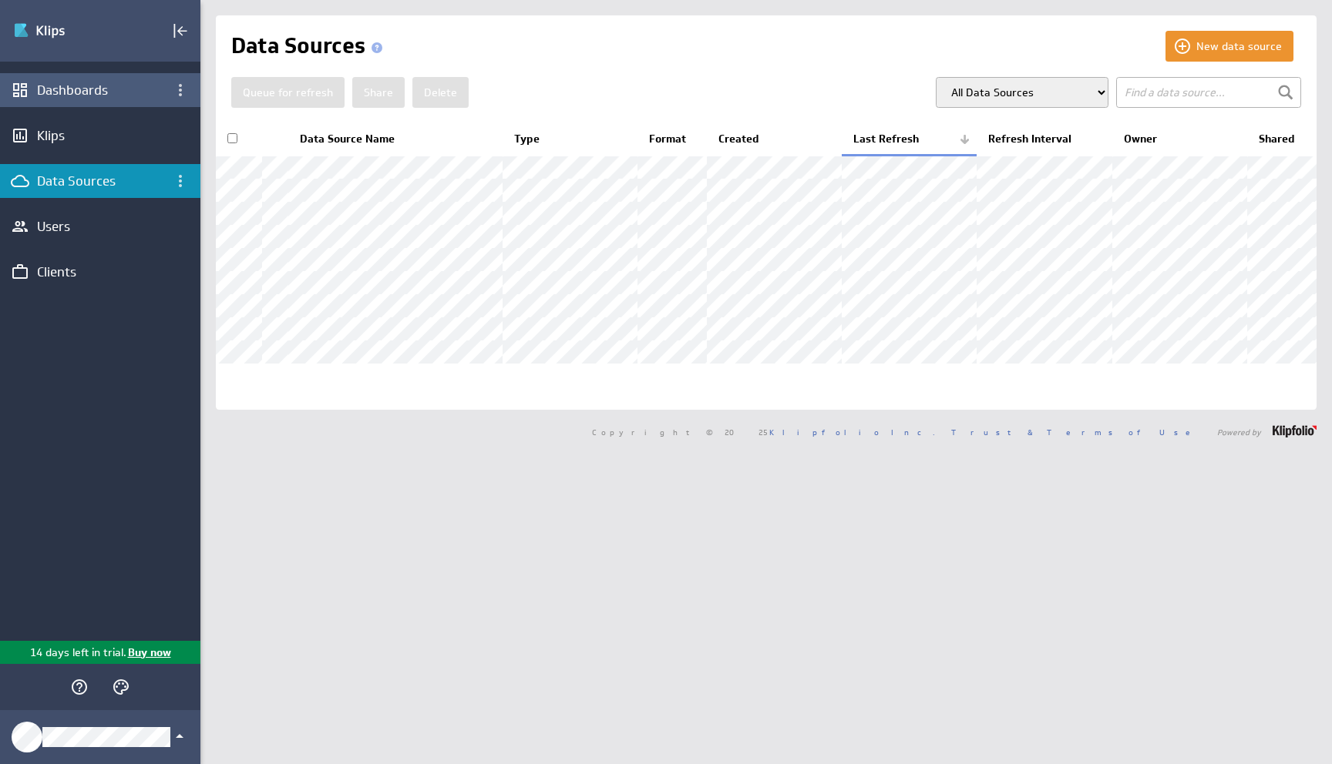
click at [49, 79] on div "Dashboards" at bounding box center [100, 90] width 200 height 34
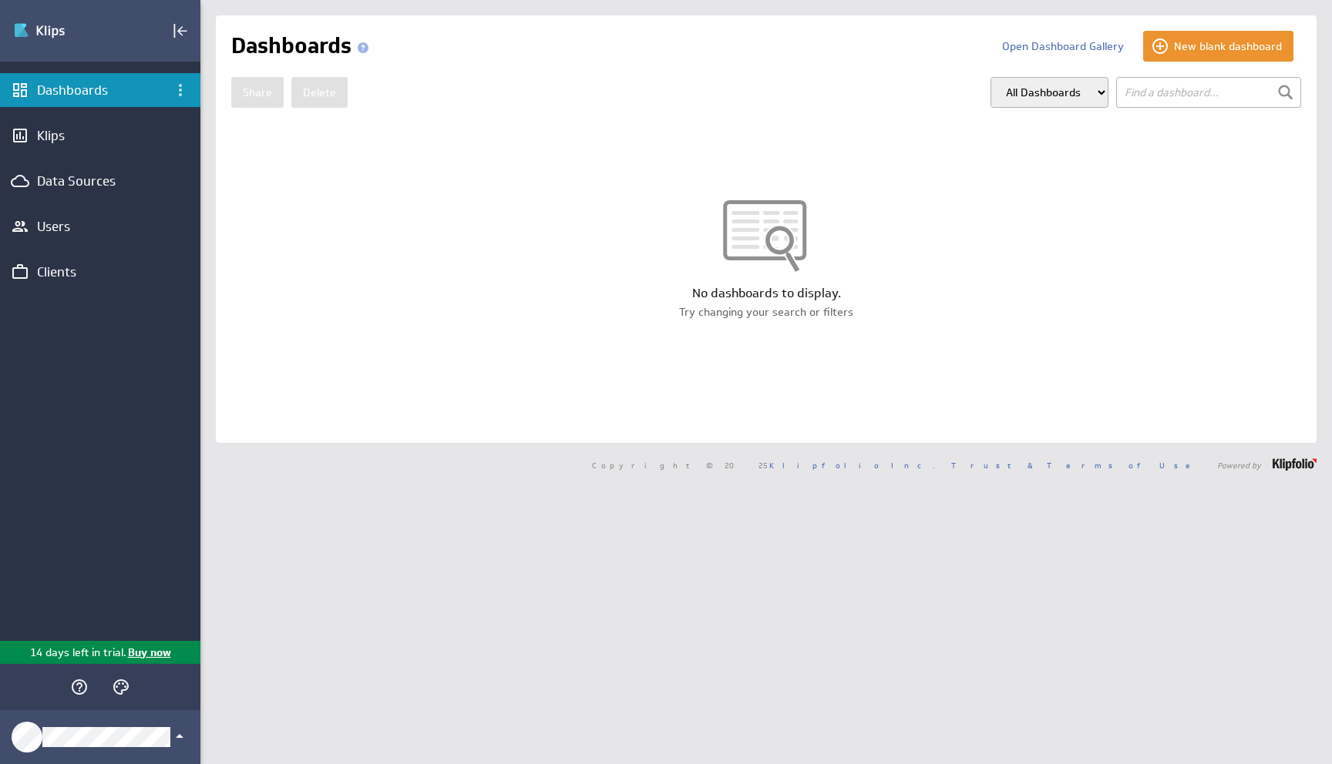
click at [1000, 93] on select "All Dashboards My Dashboards Group: Default" at bounding box center [1049, 92] width 118 height 31
click at [992, 77] on select "All Dashboards My Dashboards Group: Default" at bounding box center [1049, 92] width 118 height 31
click at [1010, 95] on select "All Dashboards My Dashboards Group: Default" at bounding box center [1049, 92] width 118 height 31
select select "fa0550c5d2a8b74a7f6a7f4f5c7a4b48"
click at [992, 77] on select "All Dashboards My Dashboards Group: Default" at bounding box center [1049, 92] width 118 height 31
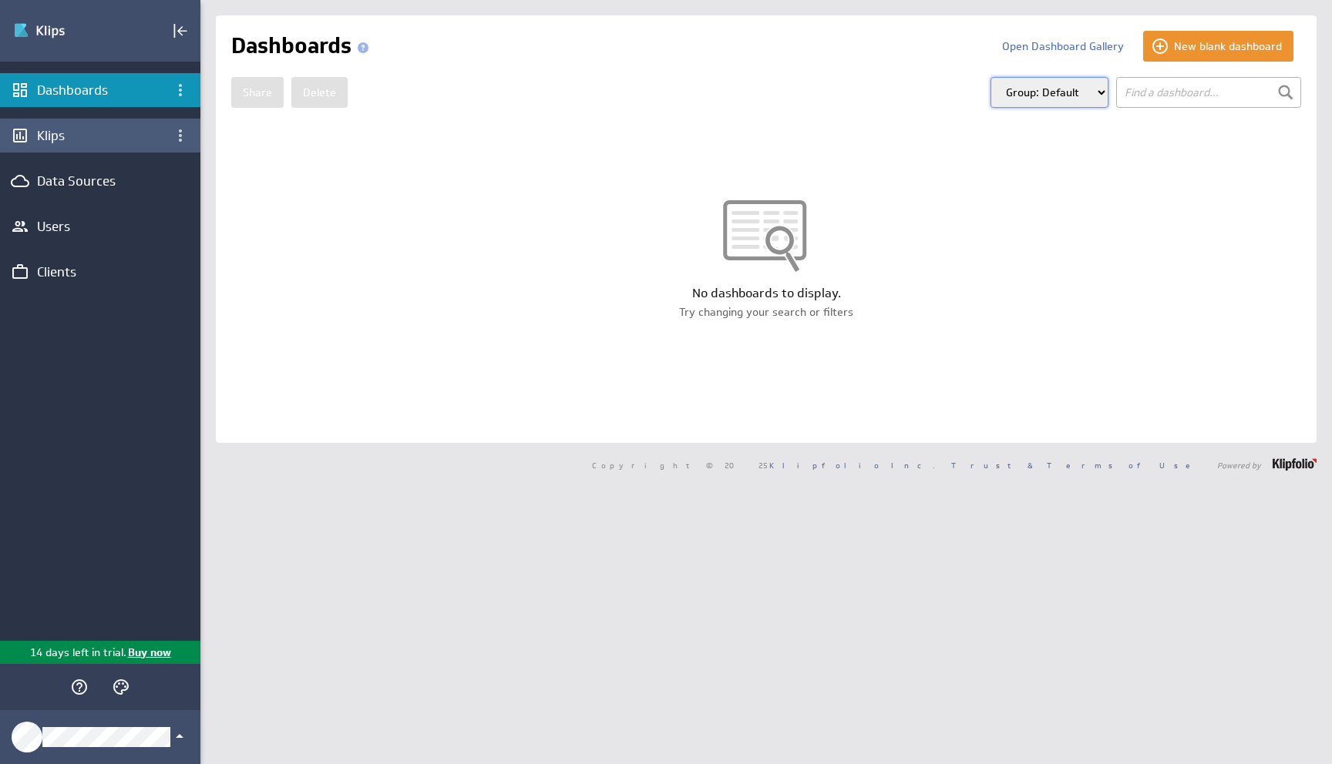
click at [80, 129] on div "Klips" at bounding box center [100, 135] width 126 height 17
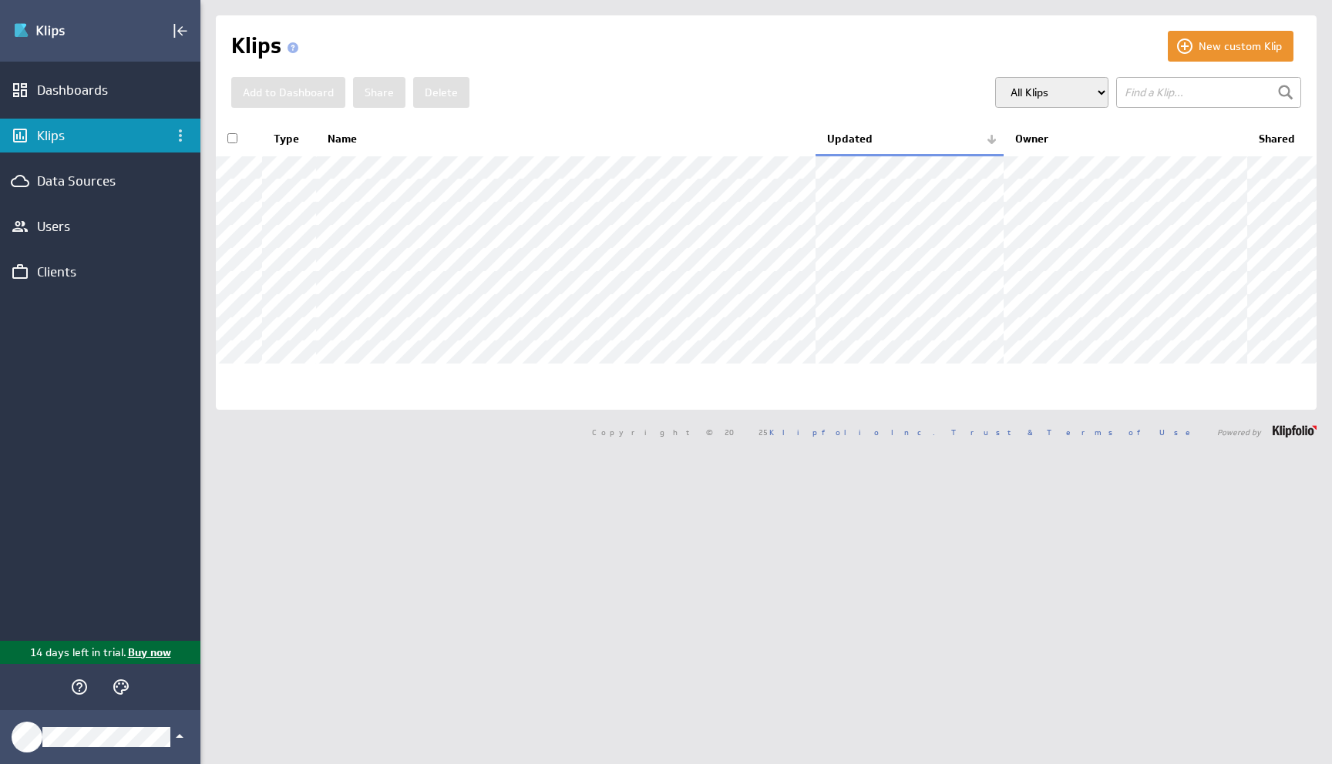
click at [65, 649] on p "14 days left in trial." at bounding box center [78, 653] width 96 height 16
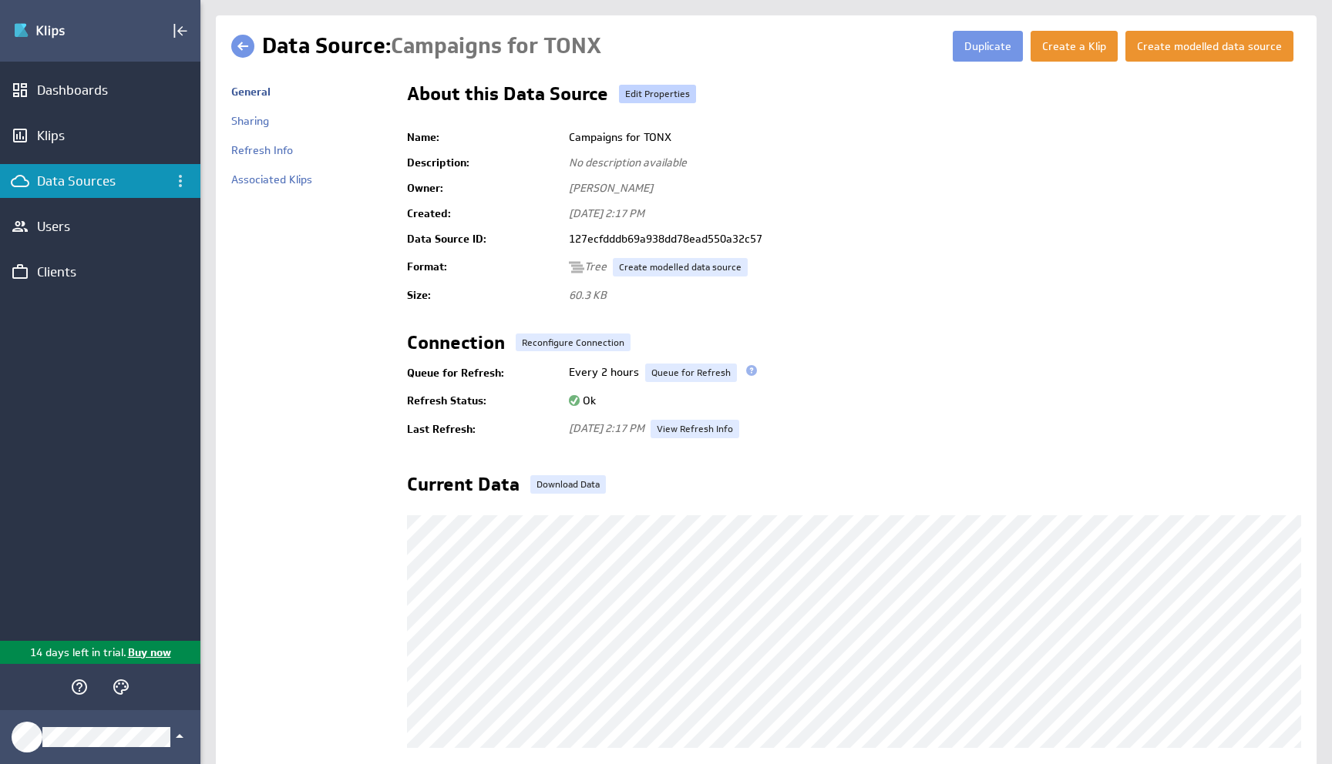
click at [658, 102] on link "Edit Properties" at bounding box center [657, 94] width 77 height 18
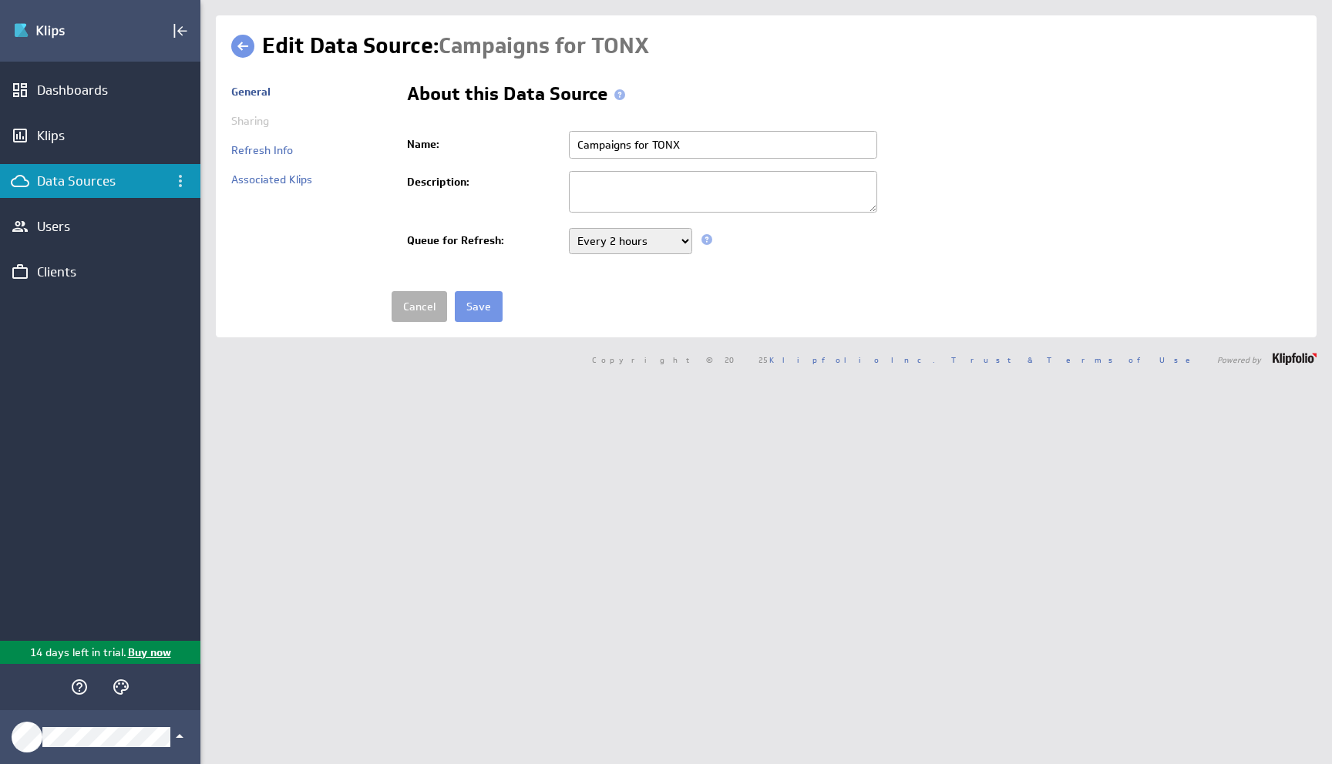
click at [661, 190] on textarea at bounding box center [723, 192] width 308 height 42
click at [489, 304] on input "Save" at bounding box center [479, 306] width 48 height 31
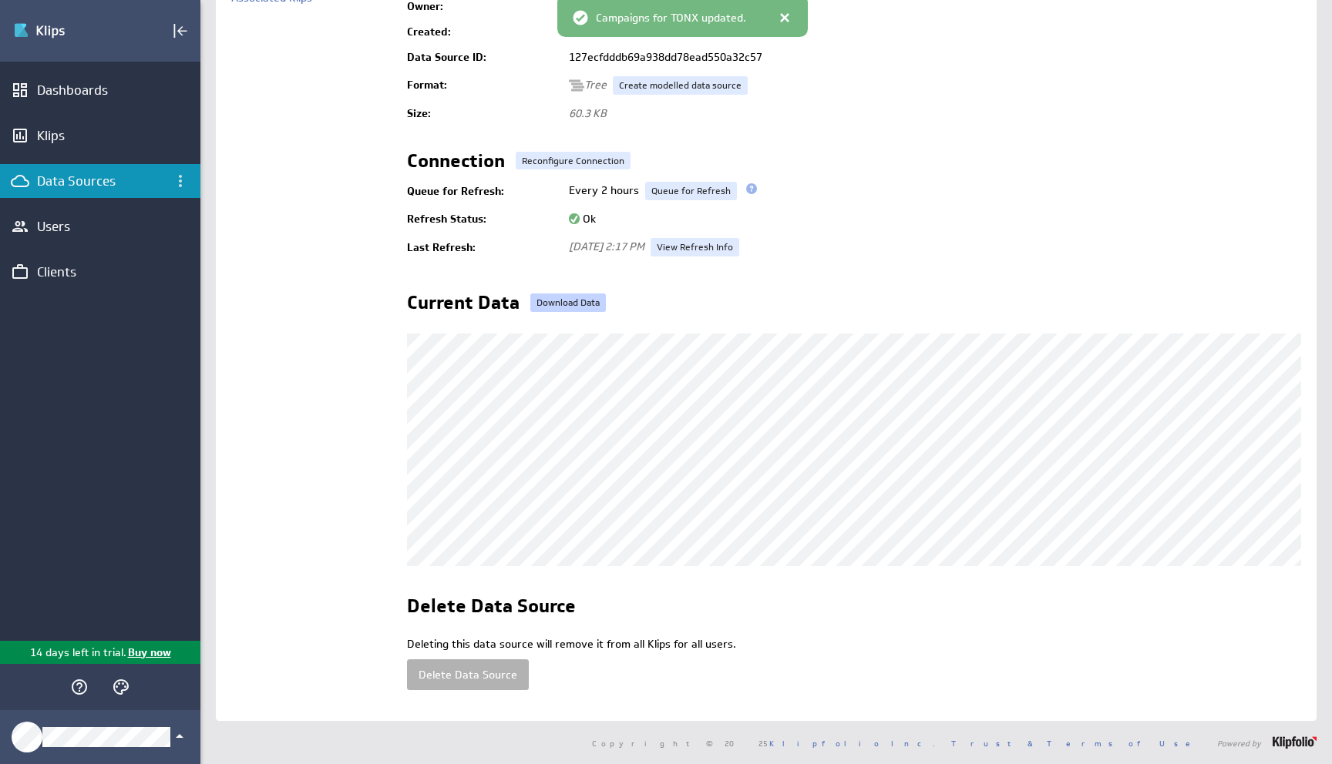
click at [562, 294] on link "Download Data" at bounding box center [568, 303] width 76 height 18
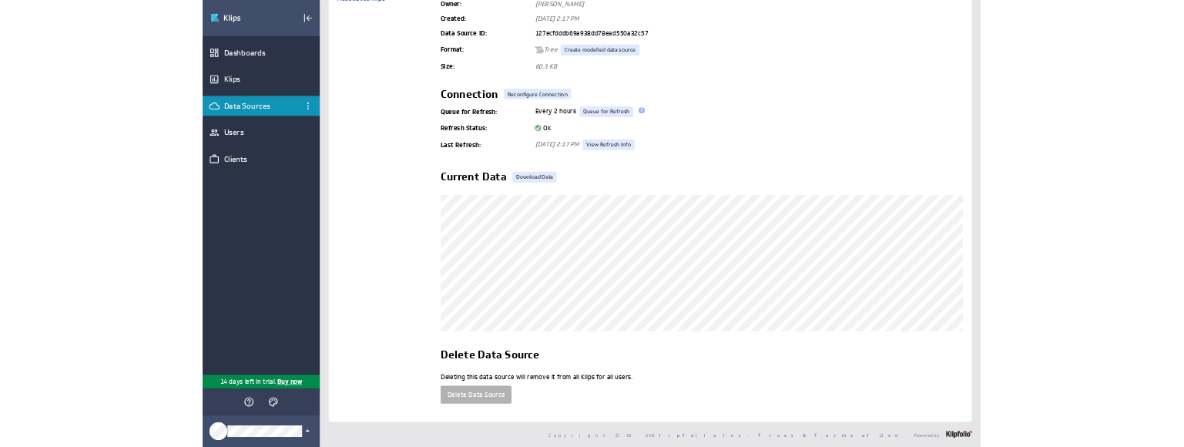
scroll to position [197, 0]
